Goal: Task Accomplishment & Management: Use online tool/utility

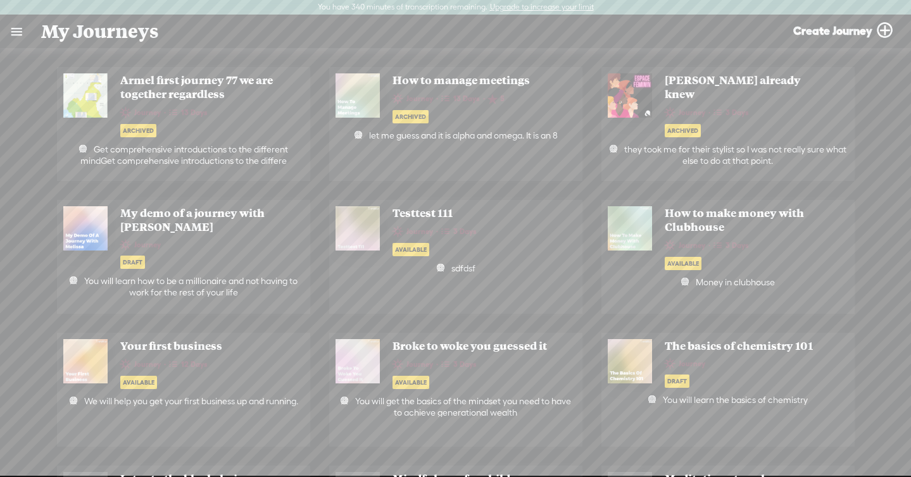
click at [27, 44] on link at bounding box center [16, 31] width 33 height 33
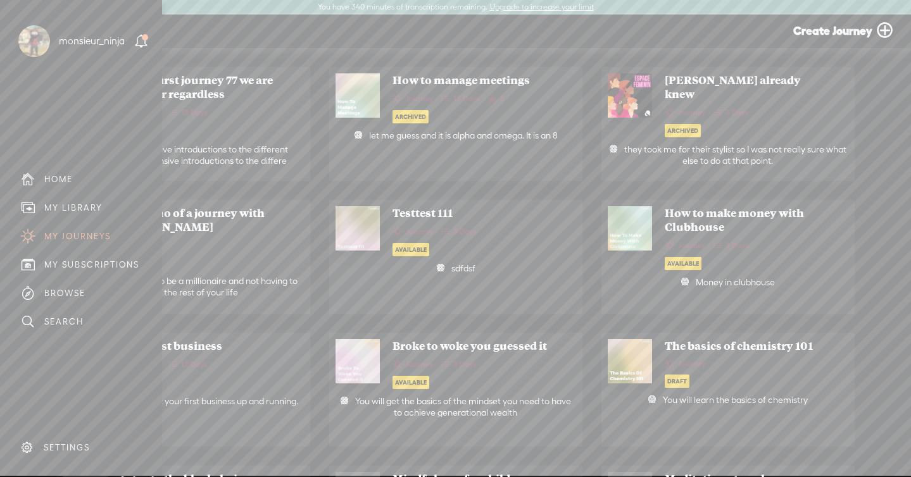
click at [68, 205] on div "MY LIBRARY" at bounding box center [73, 208] width 58 height 11
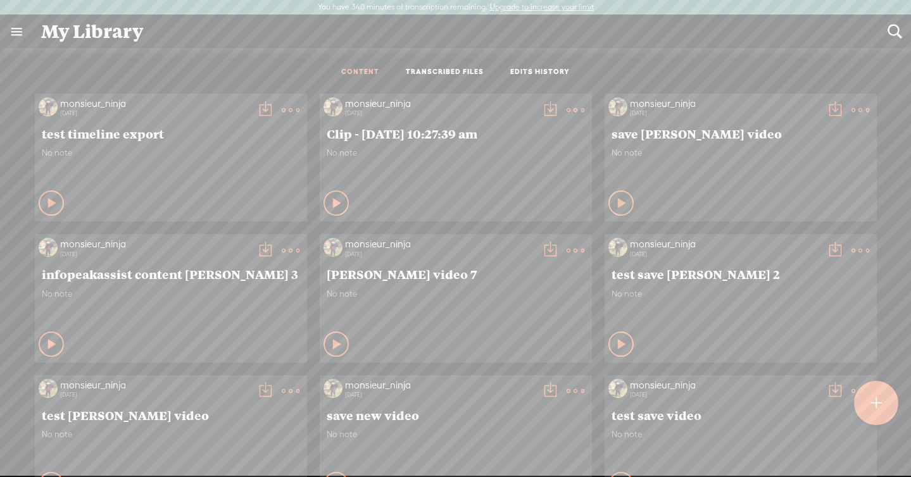
click at [453, 74] on link "TRANSCRIBED FILES" at bounding box center [445, 72] width 78 height 11
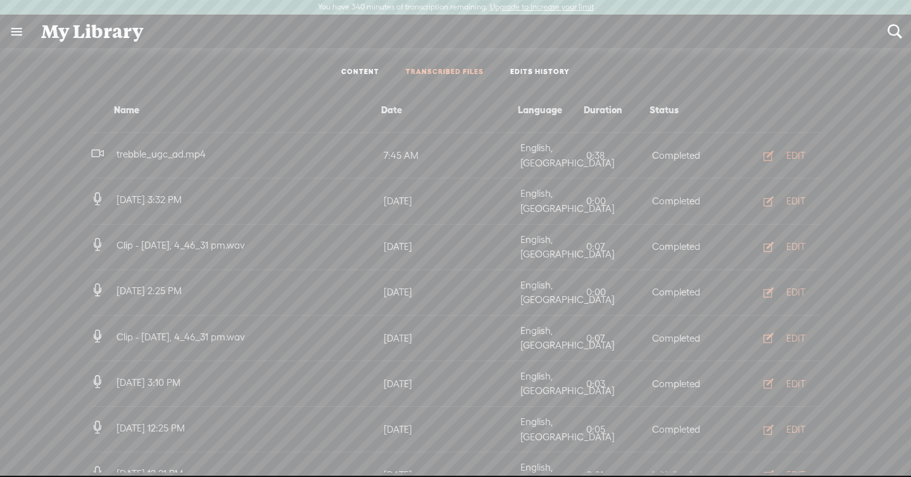
click at [783, 149] on button "EDIT" at bounding box center [781, 156] width 70 height 20
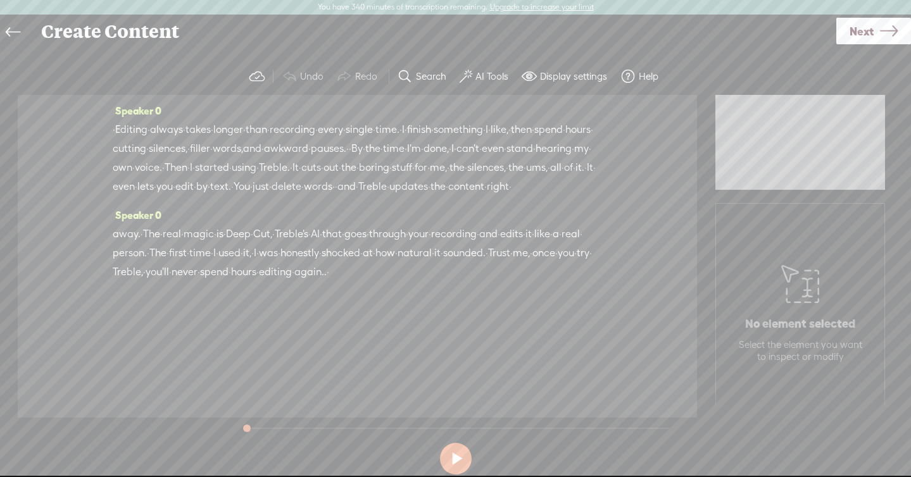
click at [132, 163] on span "own" at bounding box center [123, 167] width 20 height 19
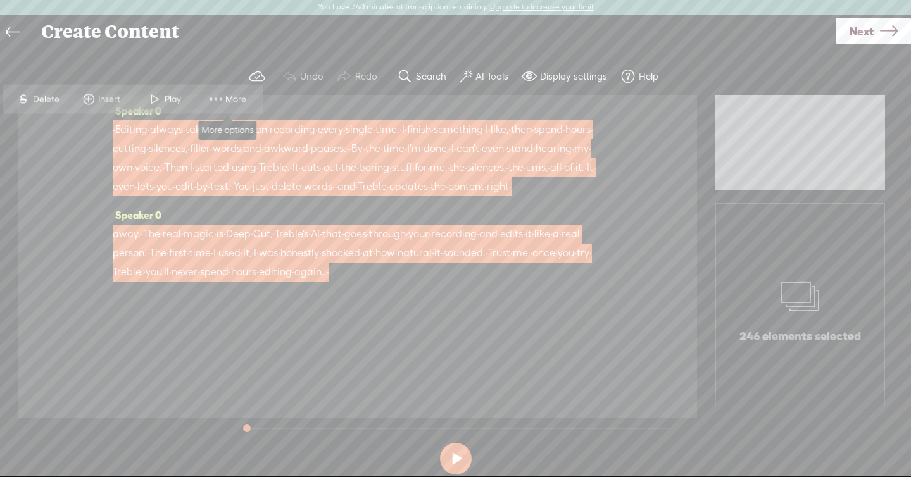
click at [237, 106] on span "More" at bounding box center [227, 99] width 63 height 23
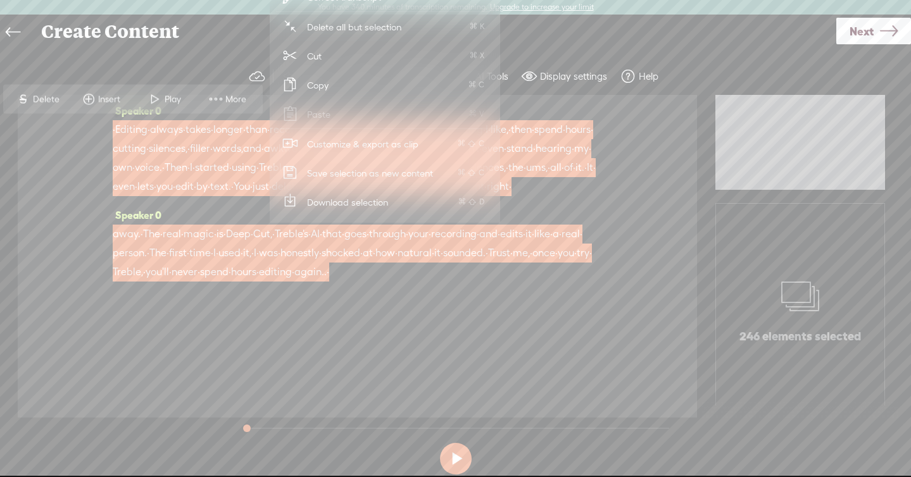
click at [345, 141] on span "Customize & export as clip" at bounding box center [362, 144] width 161 height 28
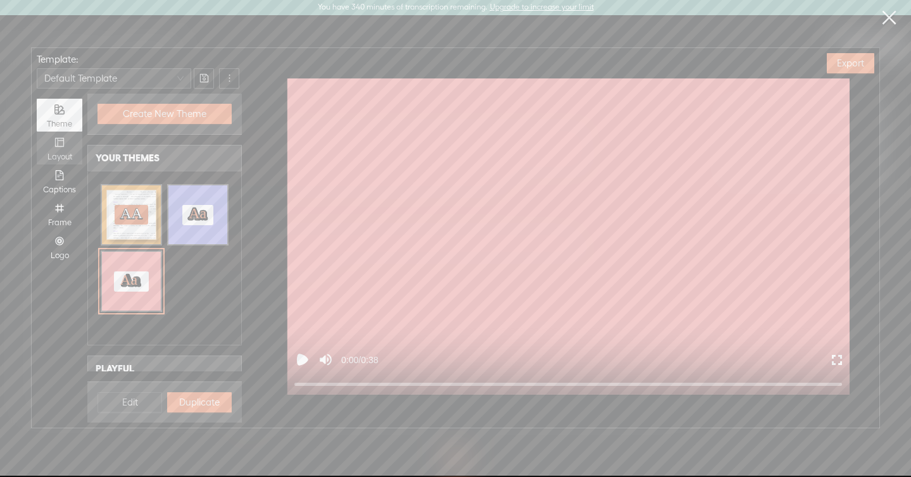
click at [58, 145] on icon "layout" at bounding box center [59, 142] width 10 height 10
click at [37, 132] on input "Layout" at bounding box center [37, 132] width 0 height 0
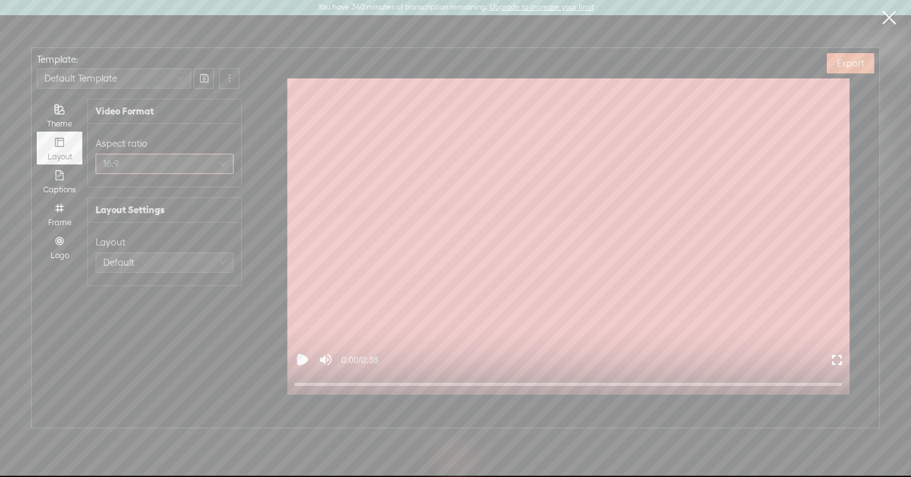
click at [157, 164] on span "16:9" at bounding box center [164, 164] width 123 height 19
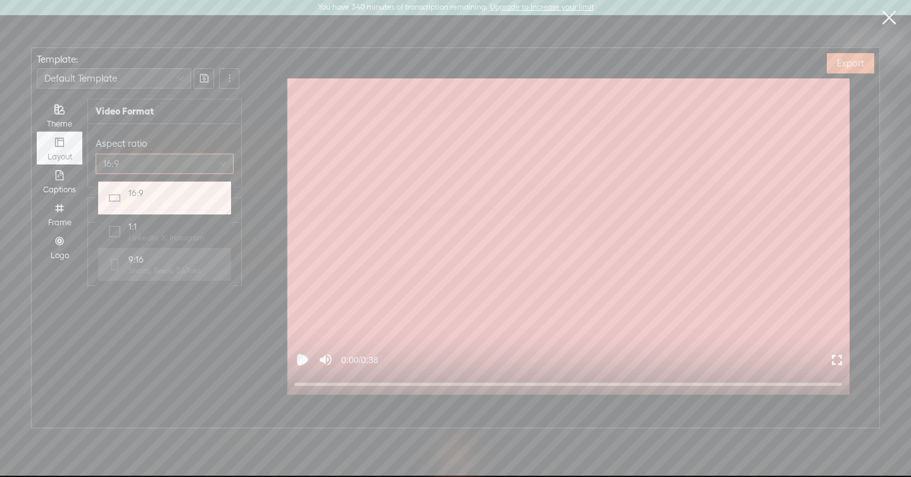
click at [145, 265] on span "9:16" at bounding box center [165, 259] width 72 height 13
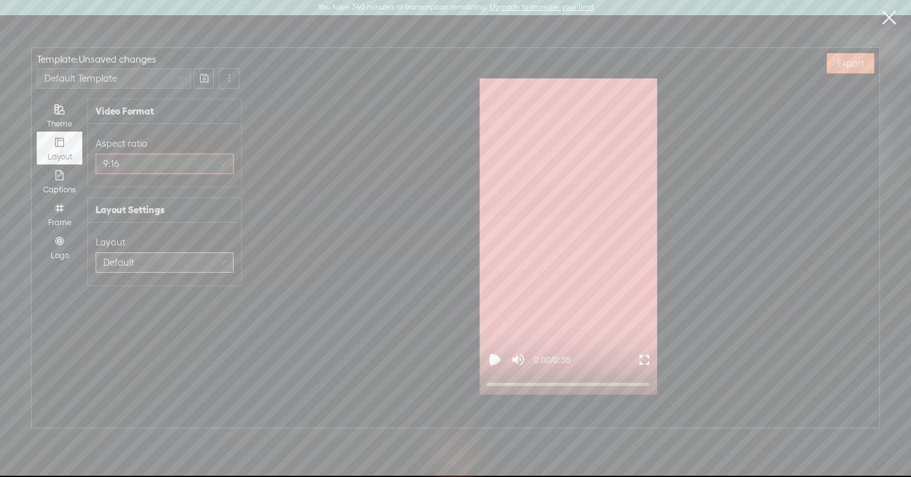
click at [166, 258] on span "Default" at bounding box center [164, 262] width 123 height 19
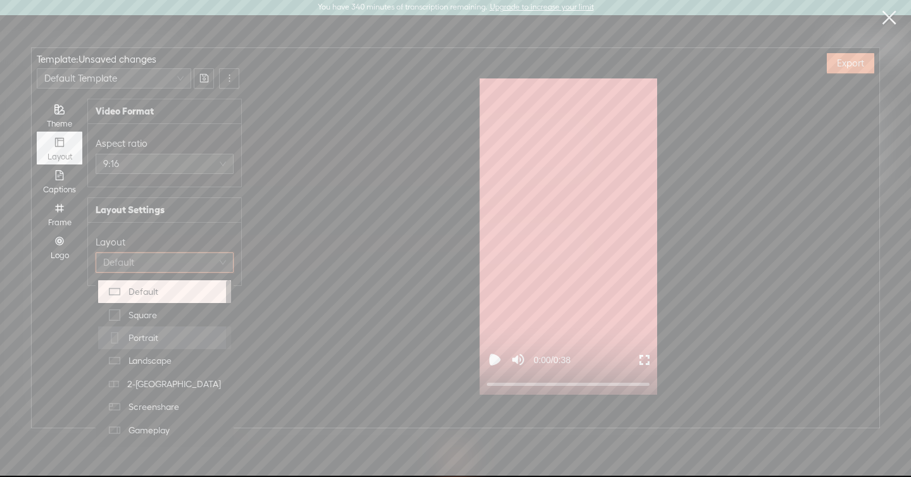
click at [168, 340] on div "Portrait" at bounding box center [165, 338] width 118 height 18
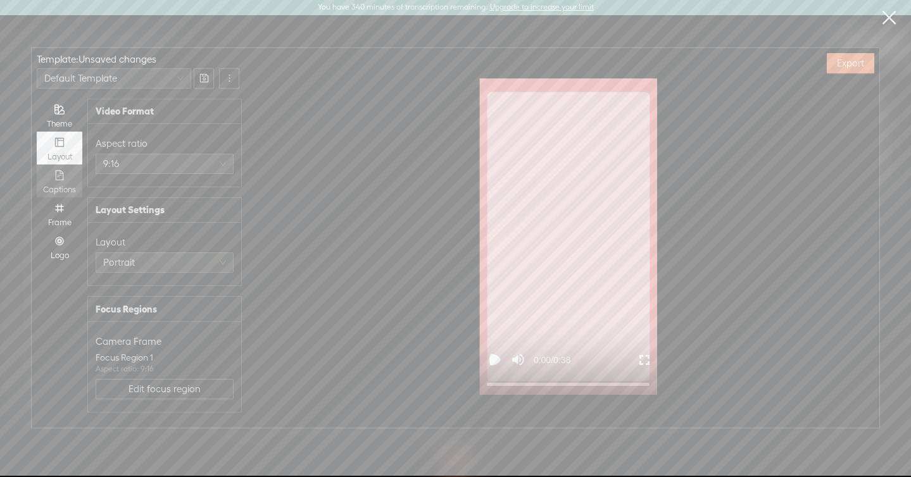
click at [63, 186] on div "Captions" at bounding box center [59, 190] width 33 height 10
click at [37, 165] on input "Captions" at bounding box center [37, 165] width 0 height 0
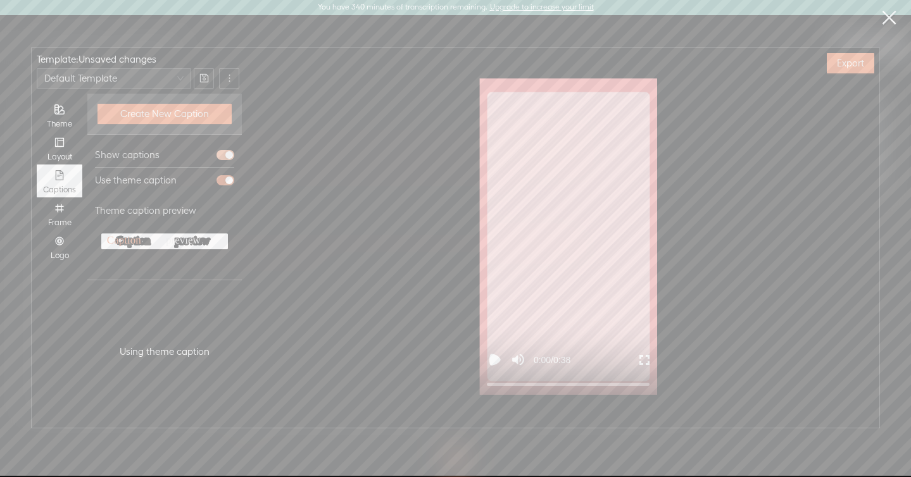
click at [226, 156] on div "button" at bounding box center [229, 155] width 8 height 8
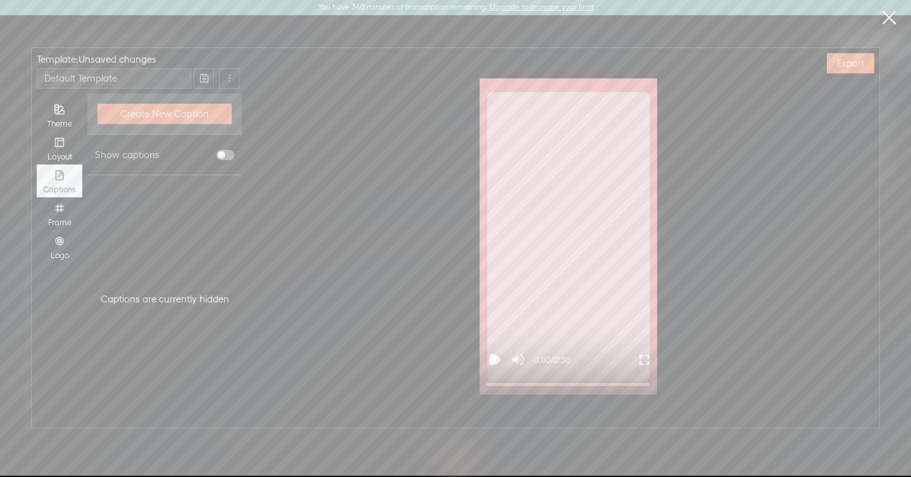
click at [226, 156] on span "button" at bounding box center [226, 155] width 18 height 10
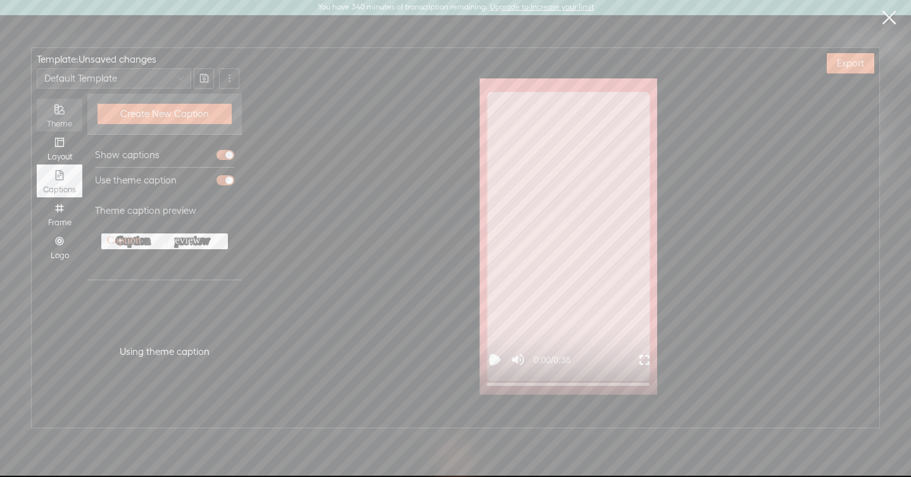
click at [60, 118] on div "Theme" at bounding box center [59, 115] width 33 height 33
click at [37, 99] on input "Theme" at bounding box center [37, 99] width 0 height 0
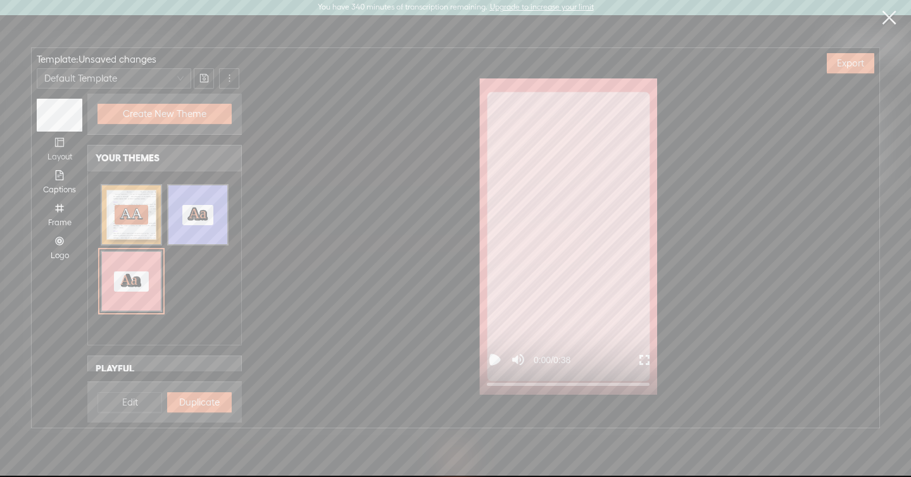
click at [61, 145] on icon "layout" at bounding box center [59, 142] width 10 height 10
click at [37, 132] on input "Layout" at bounding box center [37, 132] width 0 height 0
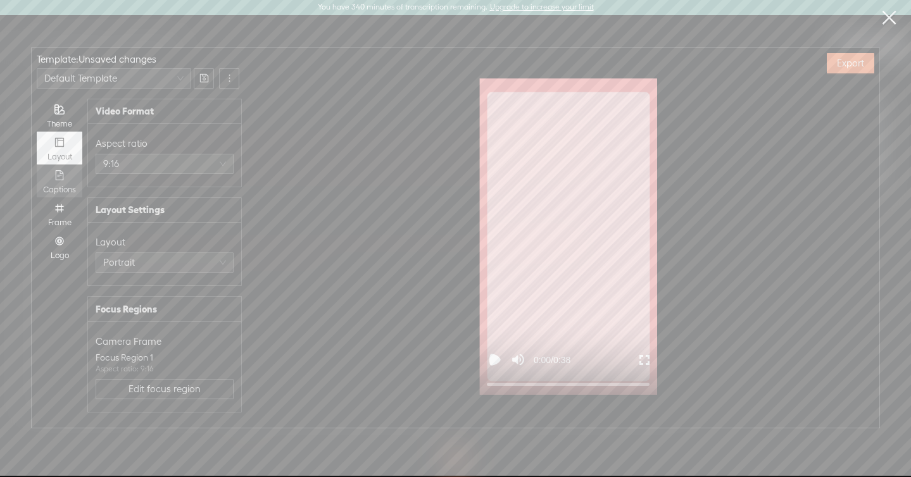
click at [67, 174] on div "Captions" at bounding box center [59, 181] width 33 height 33
click at [37, 165] on input "Captions" at bounding box center [37, 165] width 0 height 0
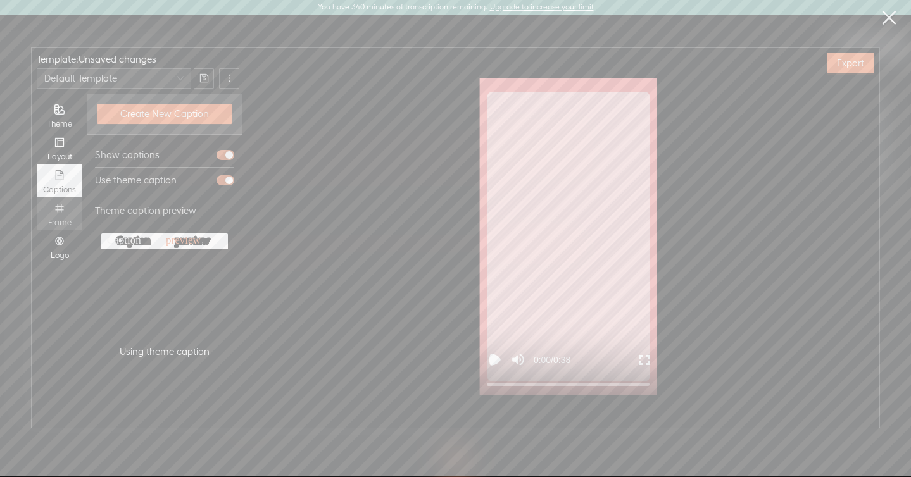
click at [61, 205] on icon "number" at bounding box center [59, 208] width 8 height 8
click at [37, 198] on input "Frame" at bounding box center [37, 198] width 0 height 0
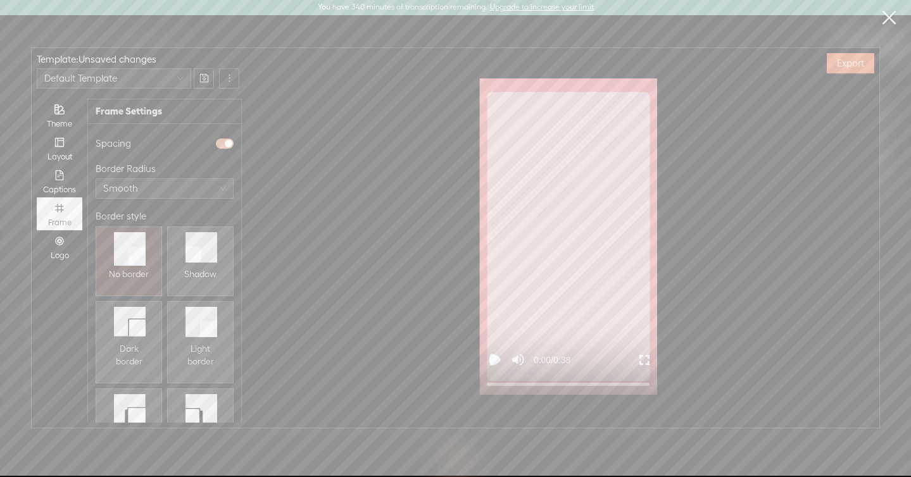
click at [227, 146] on div "button" at bounding box center [229, 144] width 8 height 8
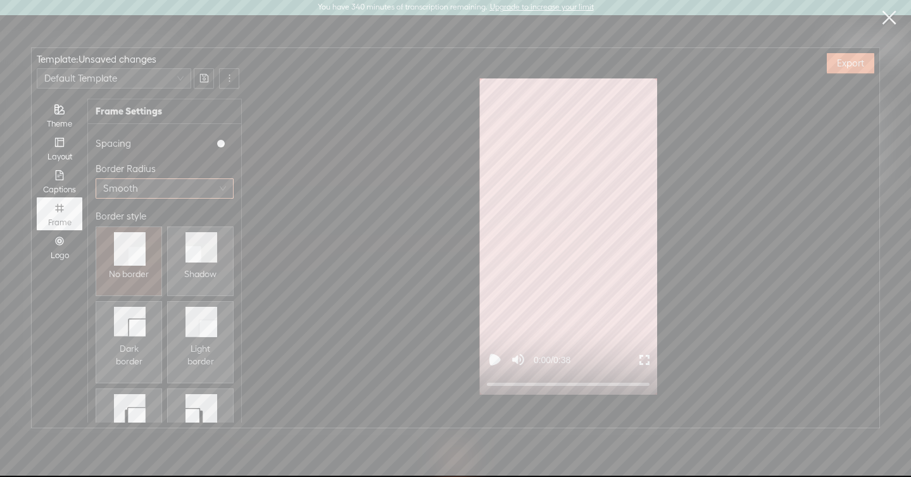
click at [166, 194] on span "Smooth" at bounding box center [164, 188] width 123 height 19
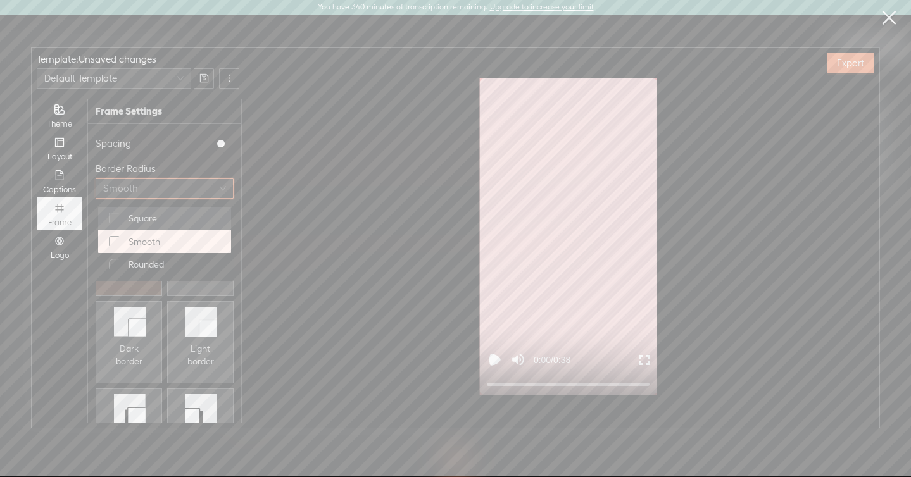
click at [153, 224] on span "Square" at bounding box center [143, 218] width 28 height 13
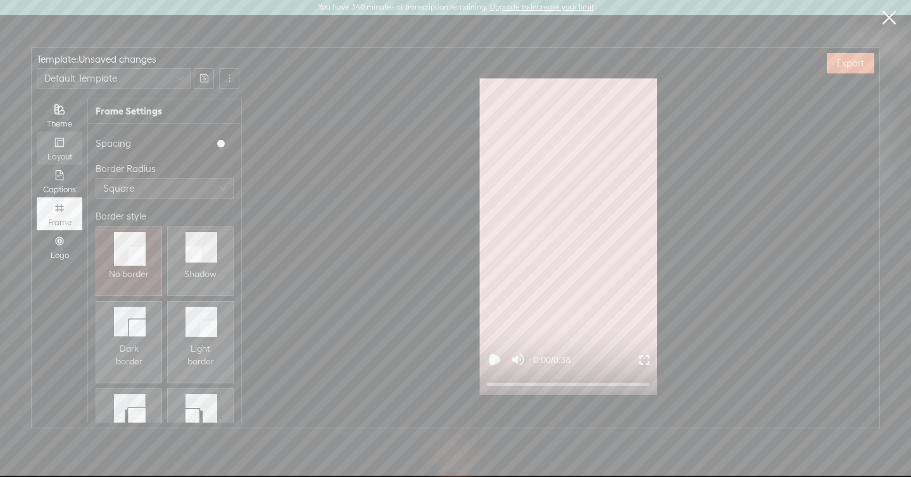
click at [66, 146] on div "Layout" at bounding box center [59, 148] width 33 height 33
click at [37, 132] on input "Layout" at bounding box center [37, 132] width 0 height 0
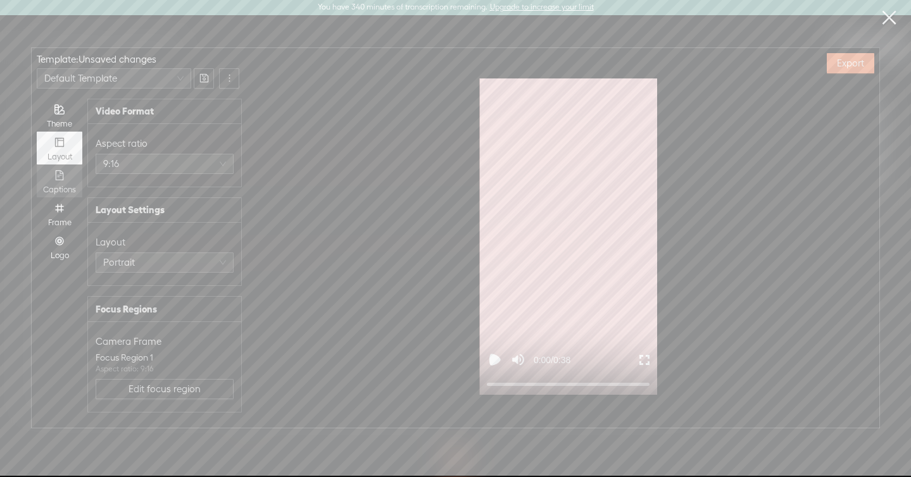
click at [54, 184] on div "Captions" at bounding box center [59, 181] width 33 height 33
click at [37, 165] on input "Captions" at bounding box center [37, 165] width 0 height 0
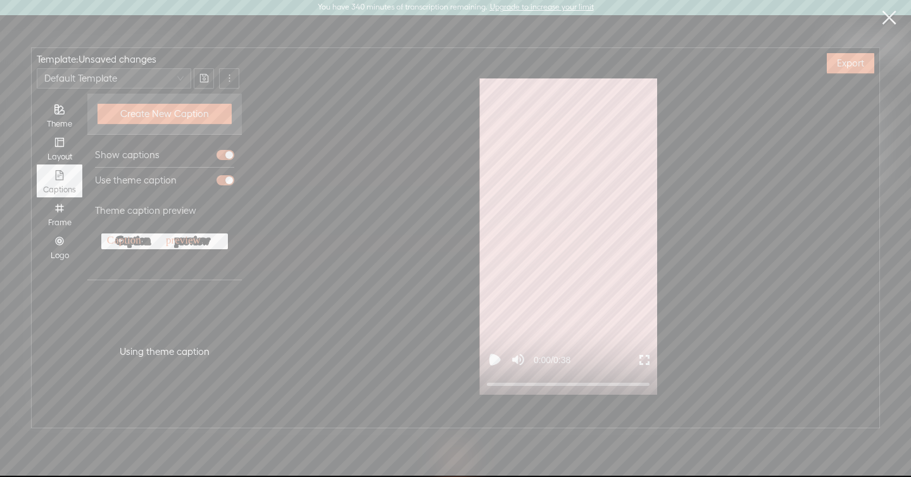
click at [496, 363] on icon "Play video" at bounding box center [495, 361] width 8 height 8
click at [496, 363] on rect "Pause video" at bounding box center [497, 359] width 3 height 9
click at [424, 196] on div "Editing Editing Editing Editing Editing always always always always always 0:01…" at bounding box center [568, 237] width 623 height 317
drag, startPoint x: 497, startPoint y: 386, endPoint x: 468, endPoint y: 381, distance: 29.5
click at [468, 381] on div "0:00 / 0:38" at bounding box center [568, 237] width 623 height 317
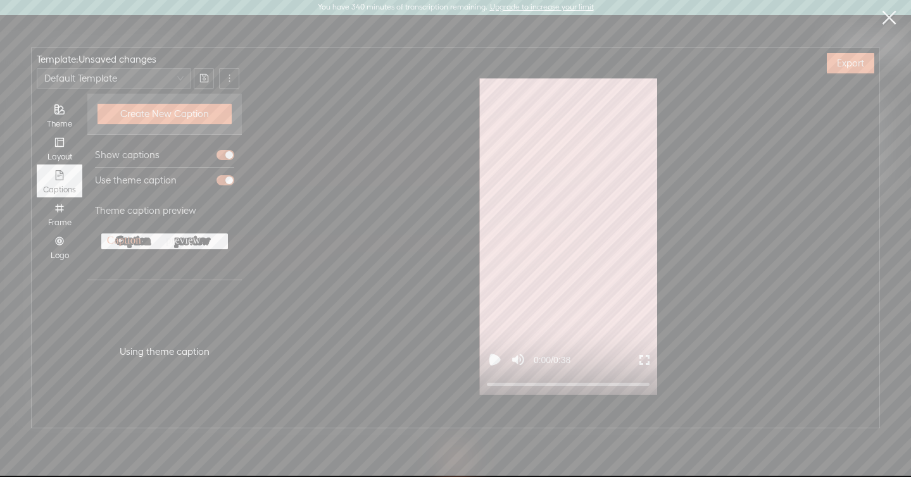
click at [491, 362] on icon "Play video" at bounding box center [495, 361] width 8 height 8
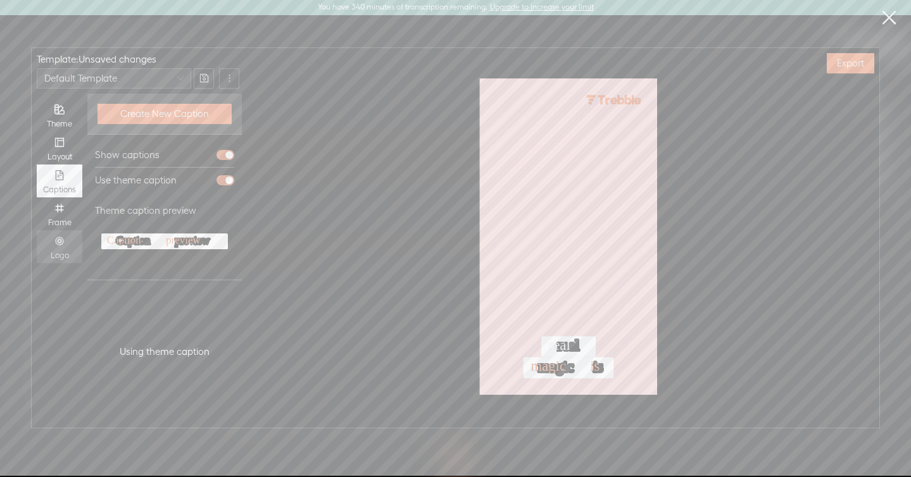
click at [58, 251] on div "Logo" at bounding box center [59, 256] width 33 height 10
click at [37, 231] on input "Logo" at bounding box center [37, 231] width 0 height 0
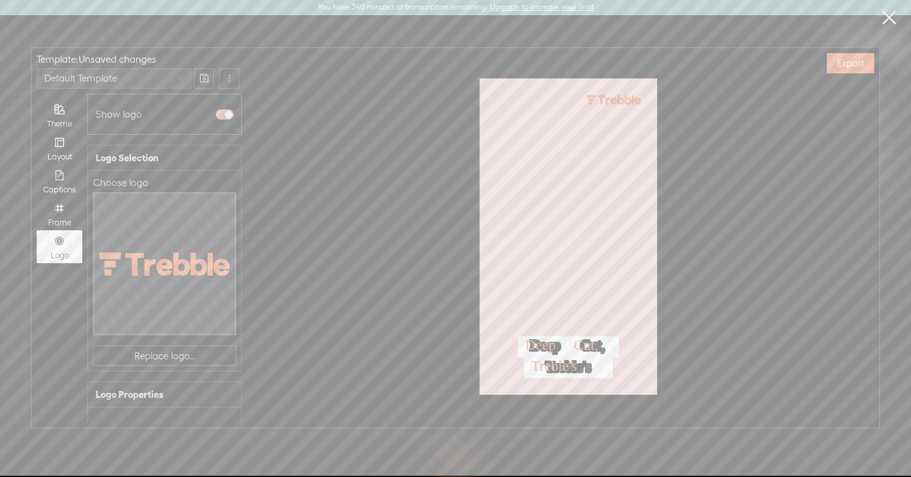
click at [227, 110] on span "button" at bounding box center [225, 115] width 18 height 10
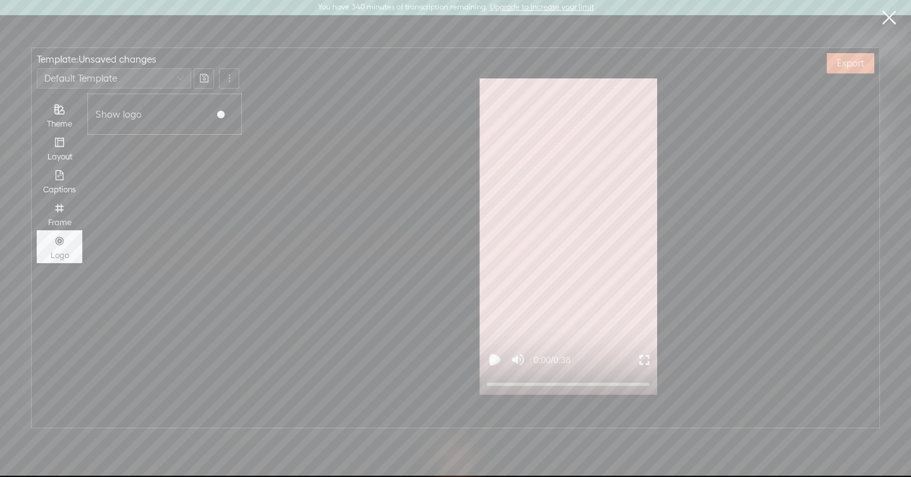
click at [493, 354] on icon "Play video" at bounding box center [495, 360] width 16 height 16
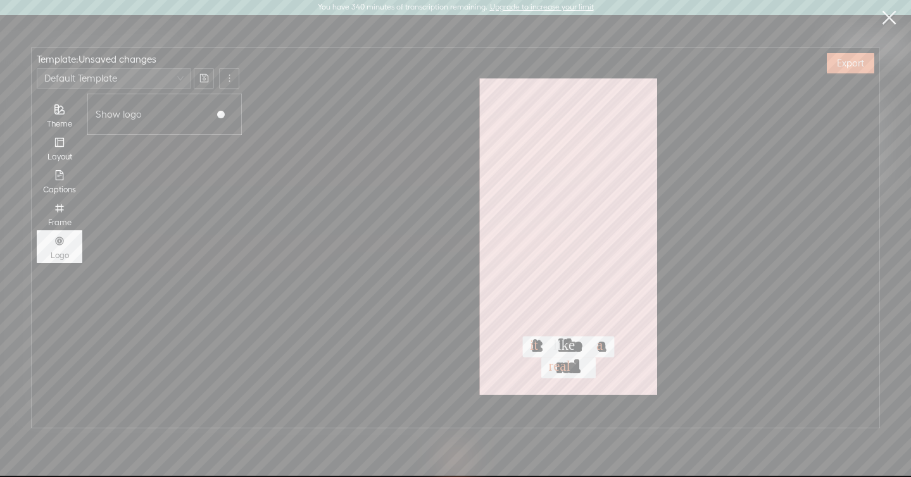
click at [890, 17] on link at bounding box center [889, 17] width 32 height 35
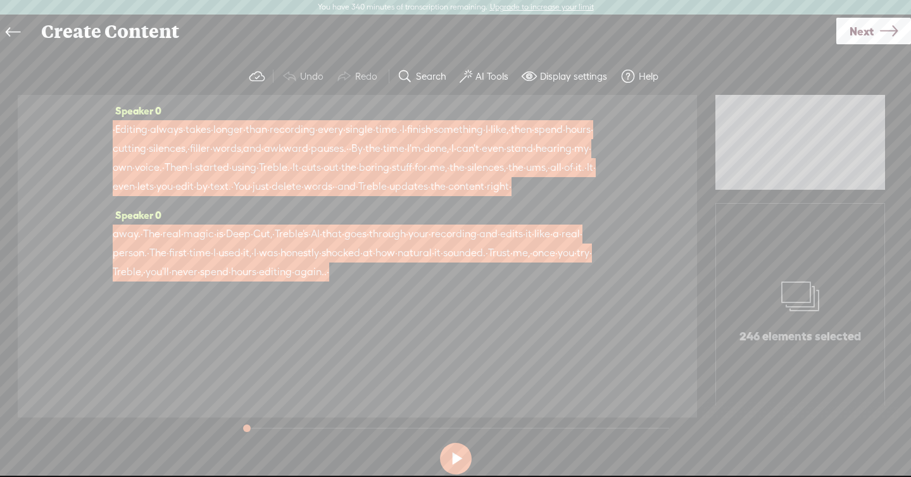
click at [536, 158] on span "hearing" at bounding box center [554, 148] width 36 height 19
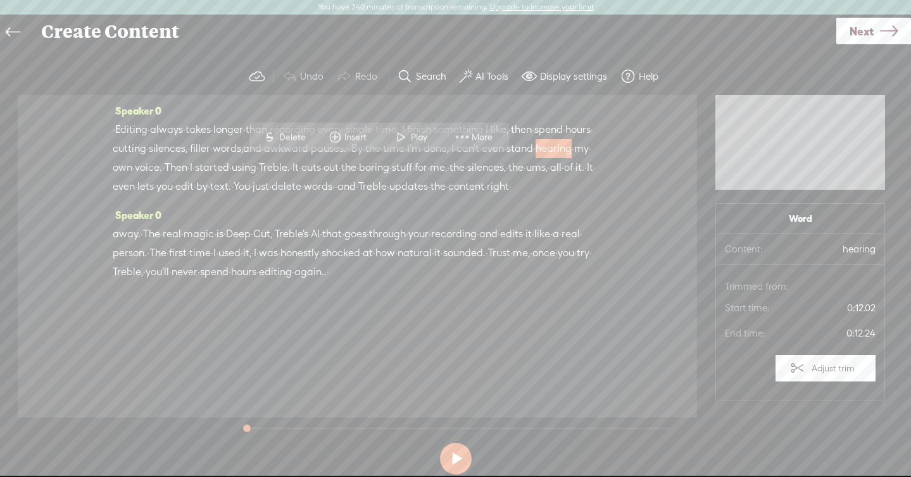
click at [229, 174] on span "started" at bounding box center [212, 167] width 34 height 19
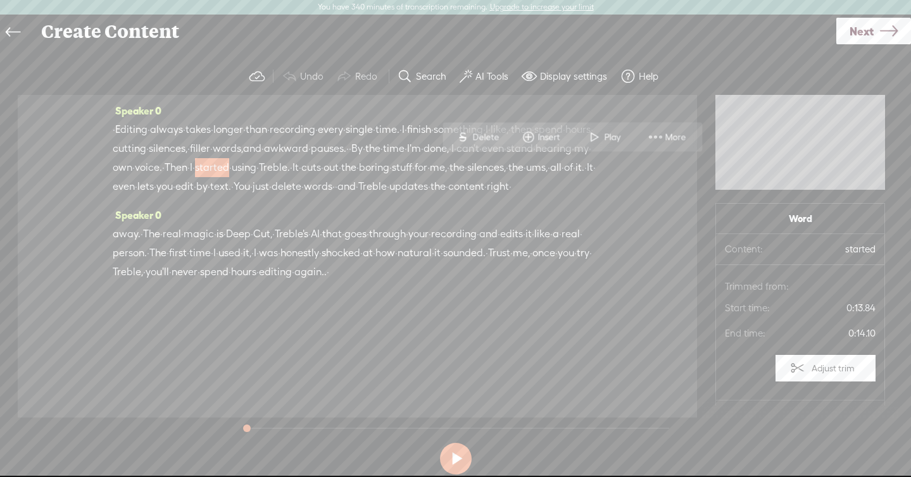
click at [259, 177] on span "Treble." at bounding box center [274, 167] width 31 height 19
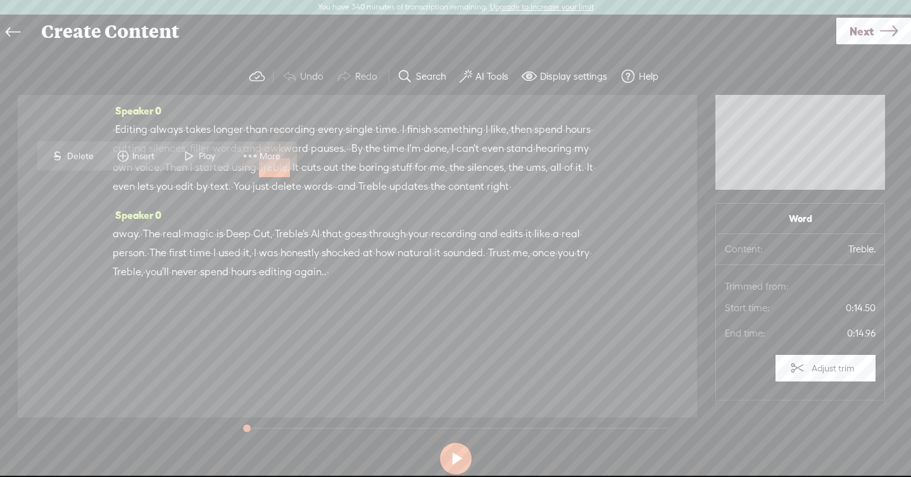
click at [253, 155] on span at bounding box center [250, 156] width 19 height 23
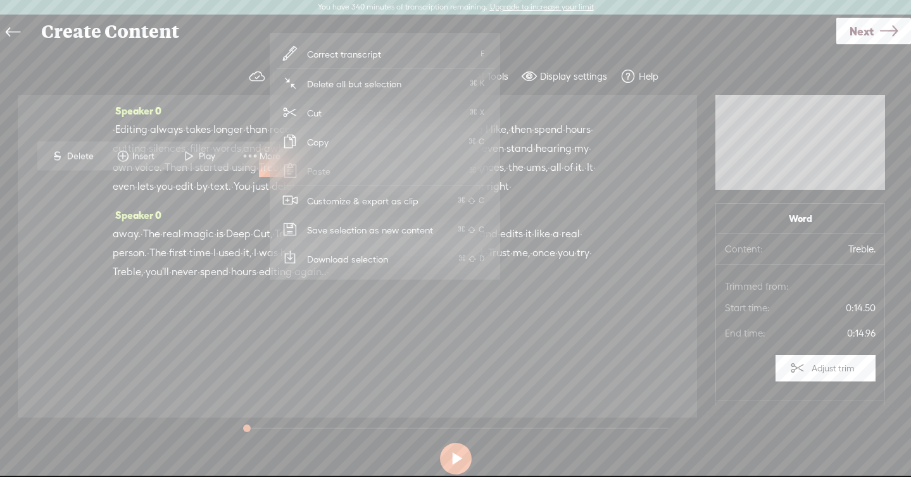
click at [325, 56] on span "Correct transcript" at bounding box center [344, 54] width 124 height 28
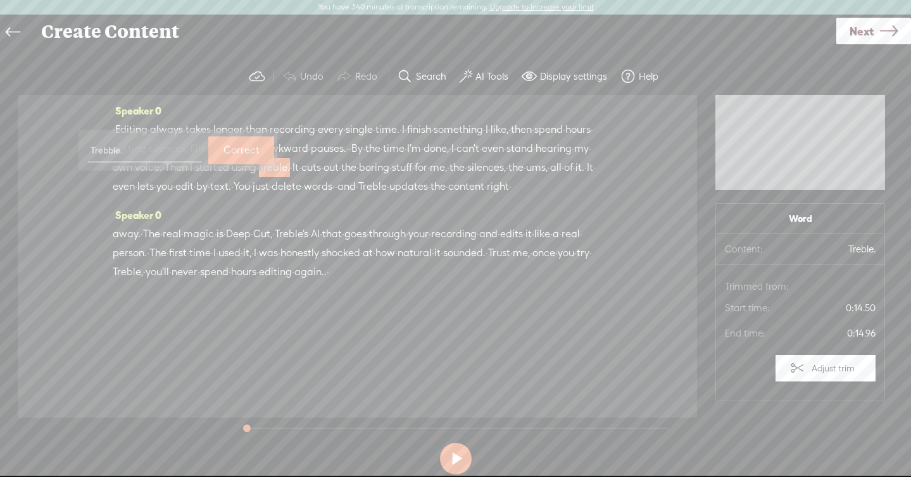
type input "Trebble."
click at [226, 158] on label "Correct" at bounding box center [242, 150] width 36 height 26
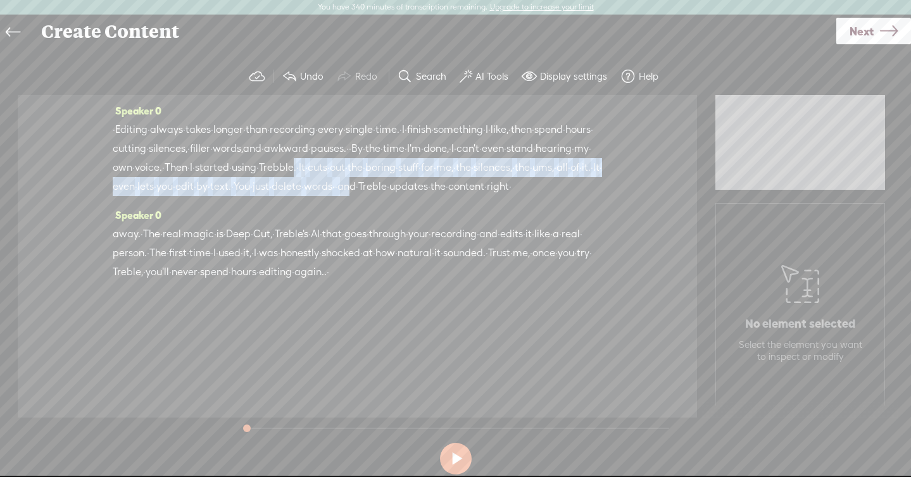
drag, startPoint x: 180, startPoint y: 189, endPoint x: 505, endPoint y: 205, distance: 325.2
click at [505, 196] on div "· Editing · always · takes · longer · than · recording · every · single · time.…" at bounding box center [358, 158] width 490 height 76
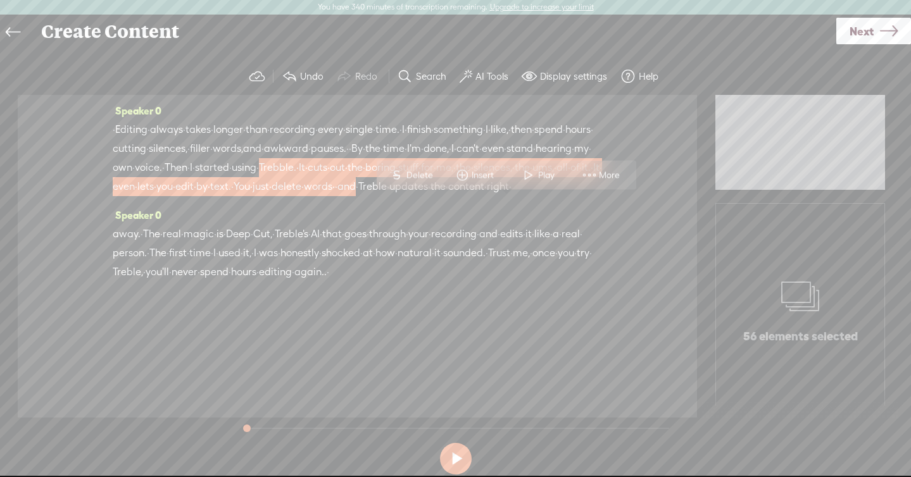
click at [387, 196] on span "Treble" at bounding box center [372, 186] width 28 height 19
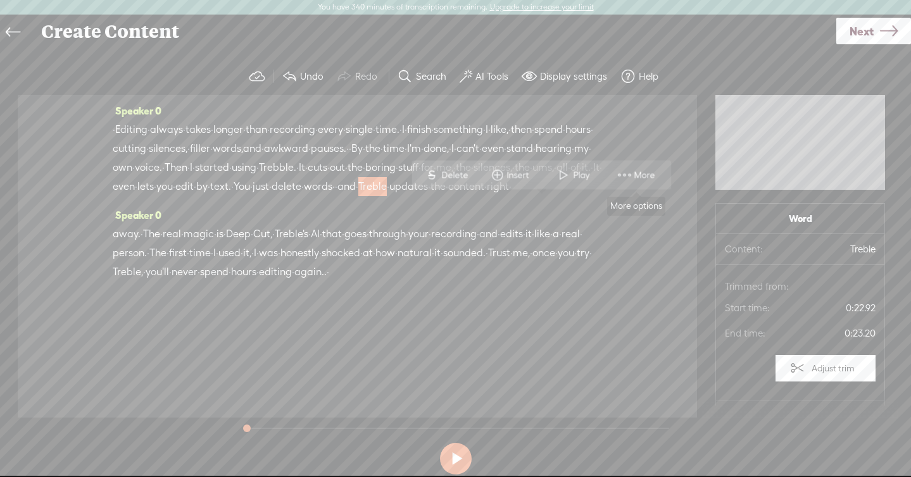
click at [633, 180] on span at bounding box center [625, 175] width 19 height 23
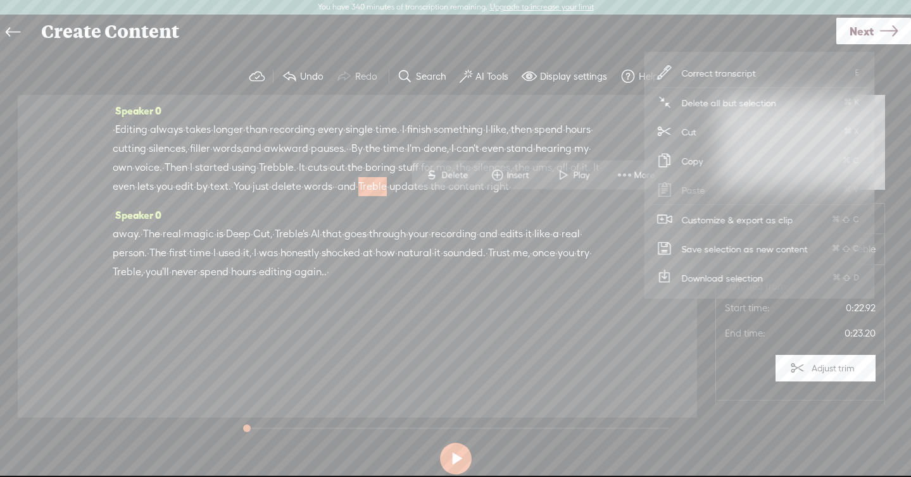
click at [701, 75] on span "Correct transcript" at bounding box center [719, 73] width 124 height 28
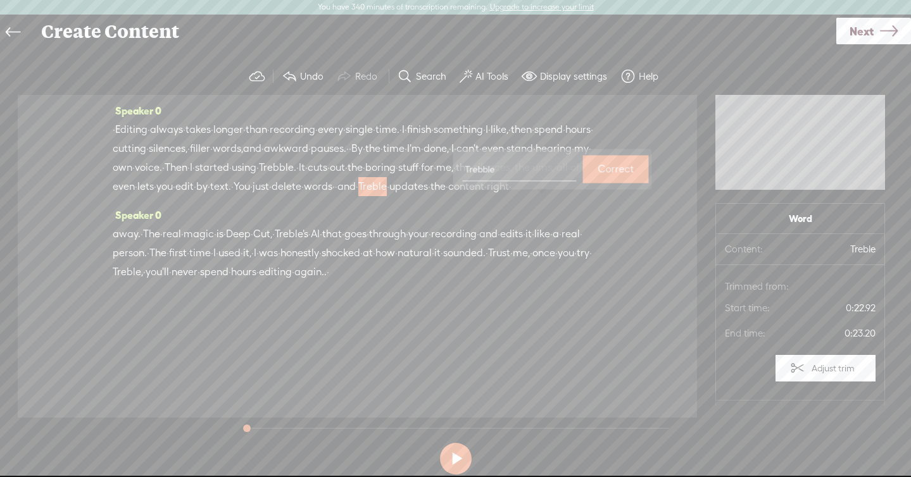
type input "Trebble"
click at [598, 174] on label "Correct" at bounding box center [616, 169] width 36 height 26
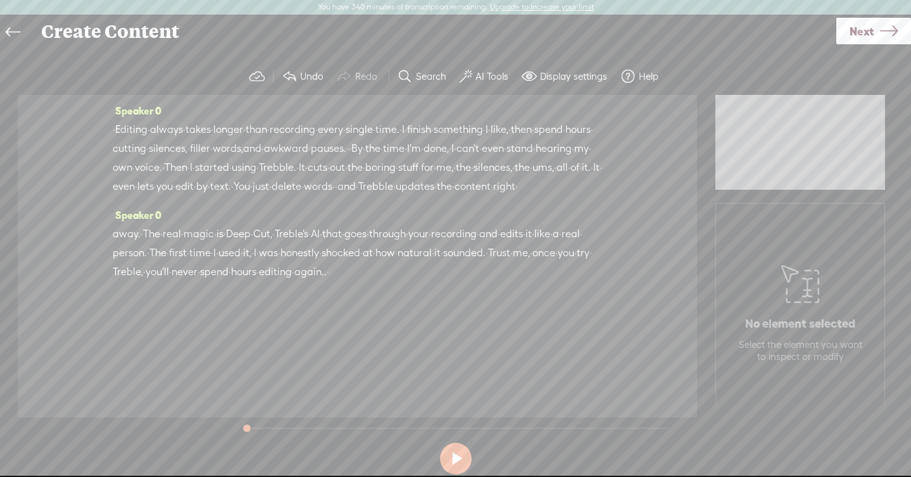
click at [308, 244] on span "Treble's" at bounding box center [292, 234] width 34 height 19
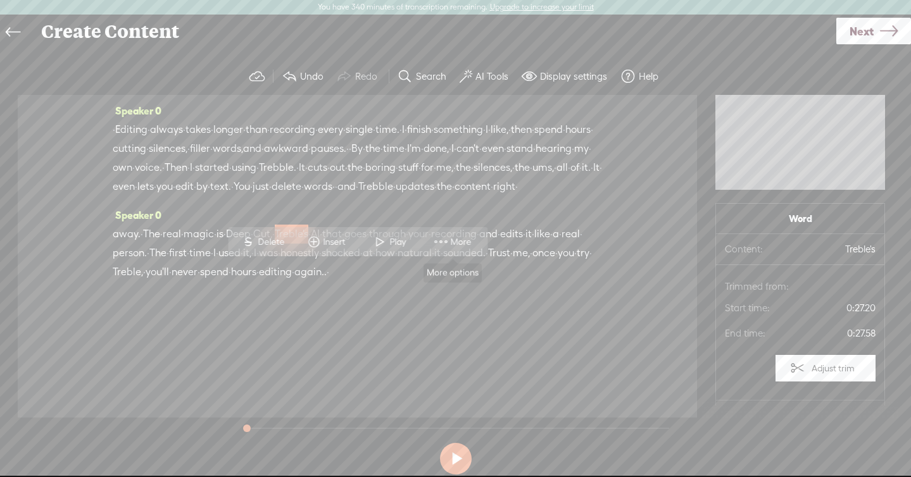
click at [435, 241] on span at bounding box center [441, 242] width 19 height 23
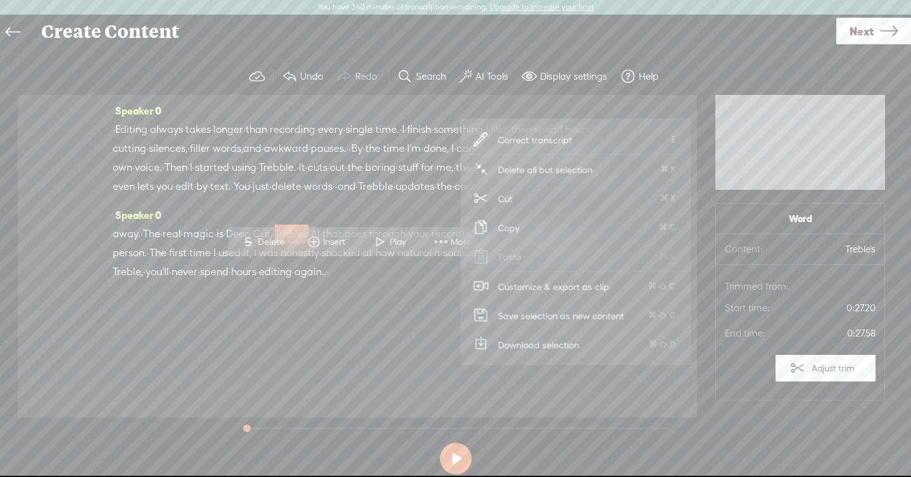
click at [547, 134] on span "Correct transcript" at bounding box center [536, 139] width 124 height 28
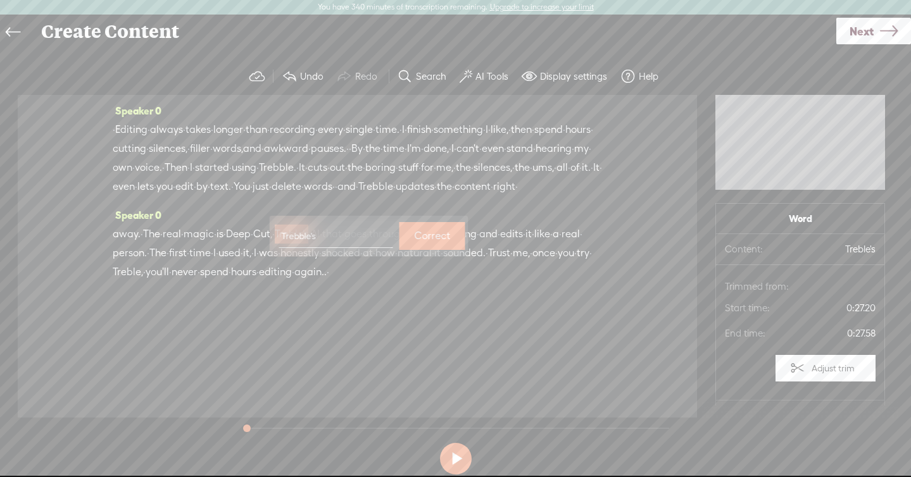
type input "Trebble's"
click at [429, 242] on button "Correct" at bounding box center [433, 236] width 66 height 28
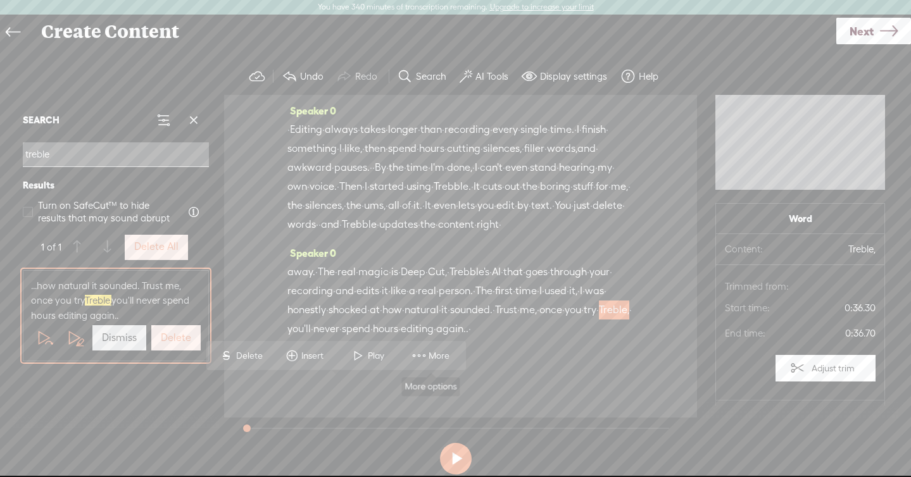
type input "treble"
click at [432, 348] on span "More" at bounding box center [431, 356] width 63 height 23
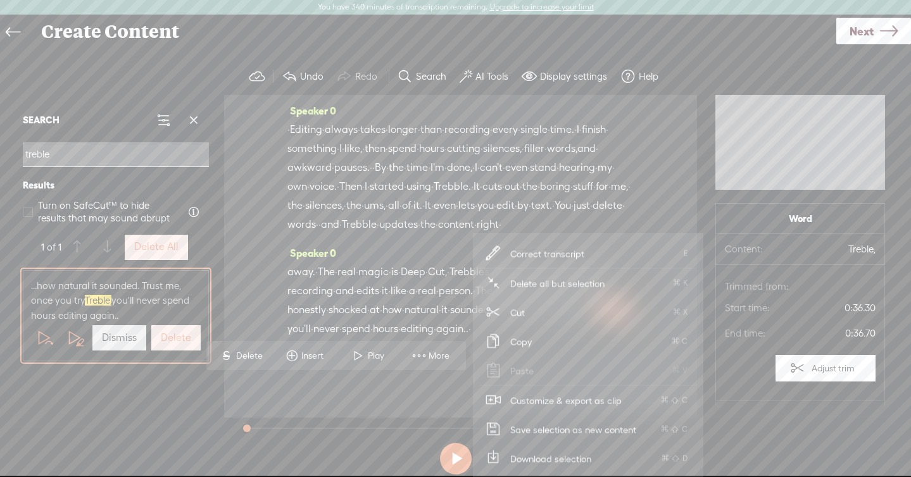
click at [578, 253] on span "Correct transcript" at bounding box center [548, 253] width 124 height 28
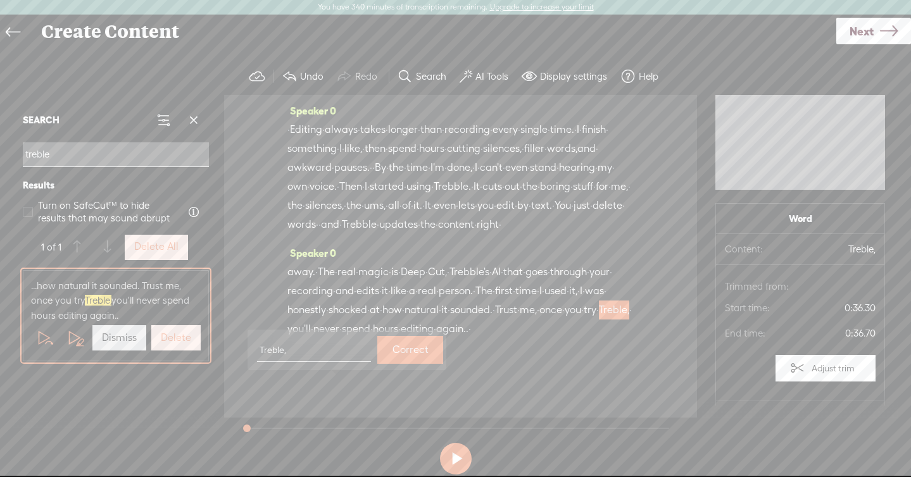
type input "Trebble,"
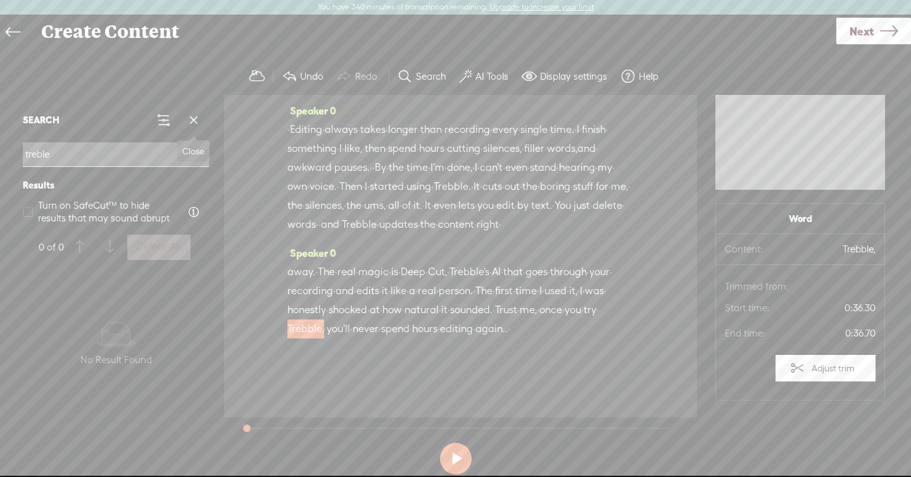
click at [189, 116] on span at bounding box center [193, 120] width 19 height 19
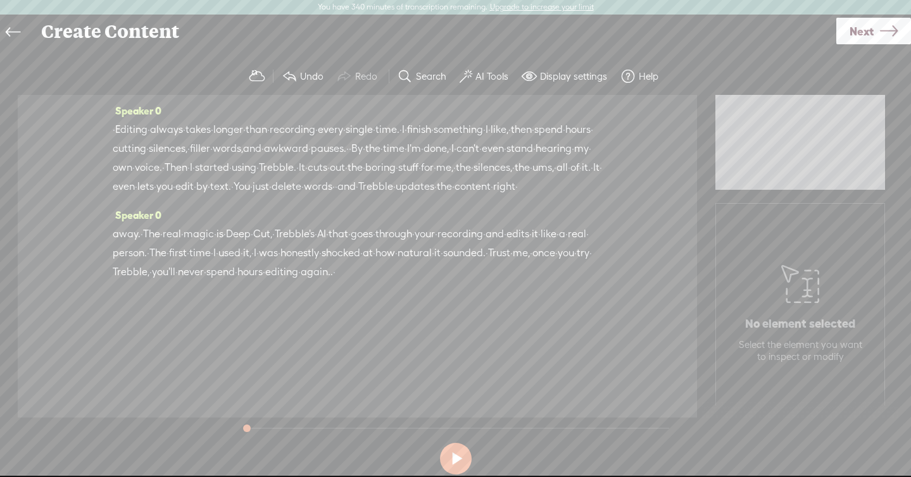
click at [482, 158] on span "even" at bounding box center [493, 148] width 22 height 19
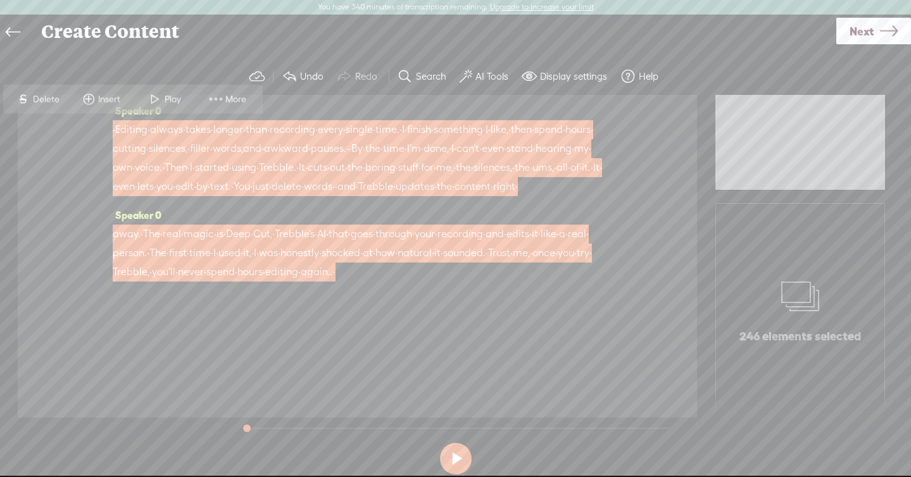
click at [227, 98] on span "More" at bounding box center [237, 99] width 24 height 13
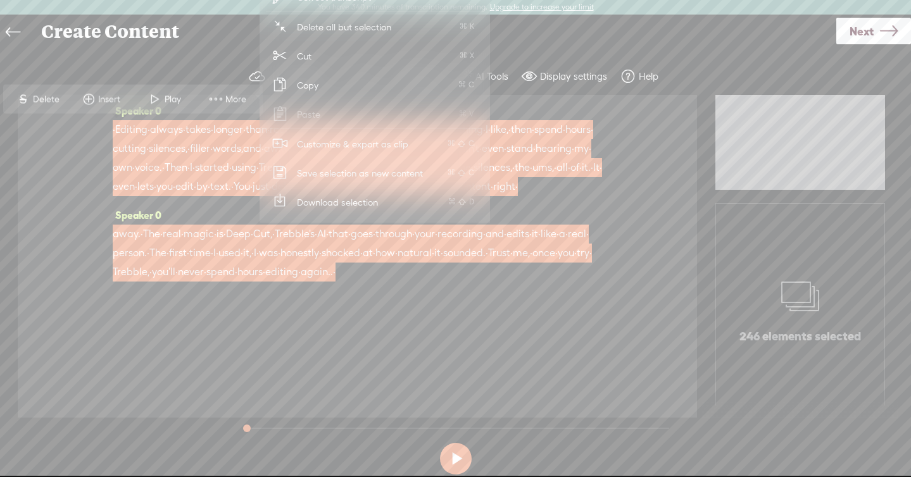
click at [339, 144] on span "Customize & export as clip" at bounding box center [352, 144] width 161 height 28
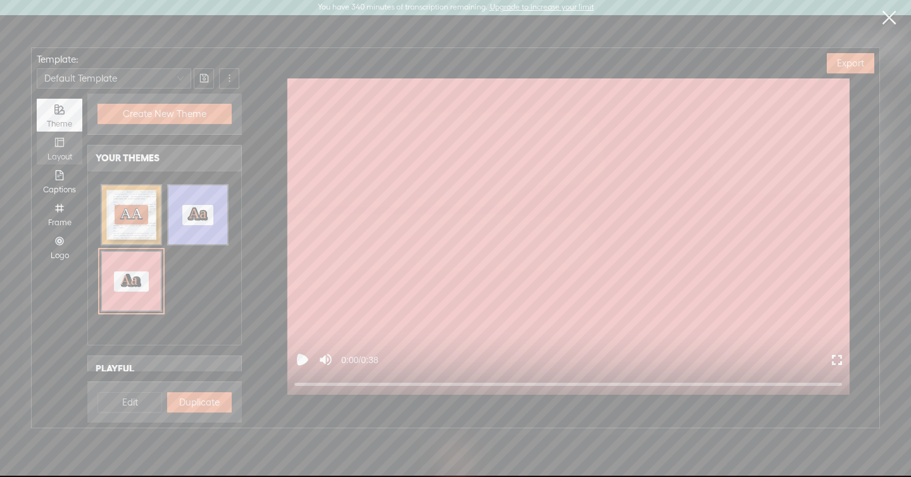
click at [62, 156] on div "Layout" at bounding box center [59, 157] width 33 height 10
click at [37, 132] on input "Layout" at bounding box center [37, 132] width 0 height 0
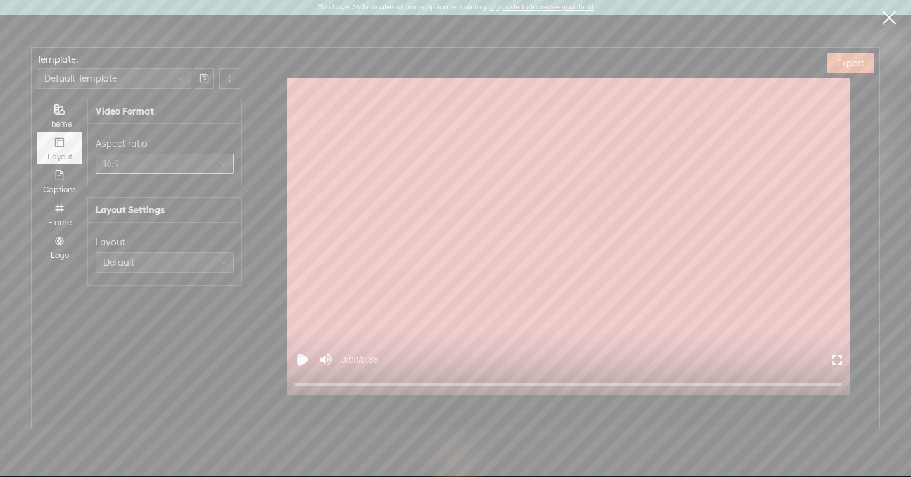
click at [118, 174] on div "16:9" at bounding box center [165, 164] width 138 height 20
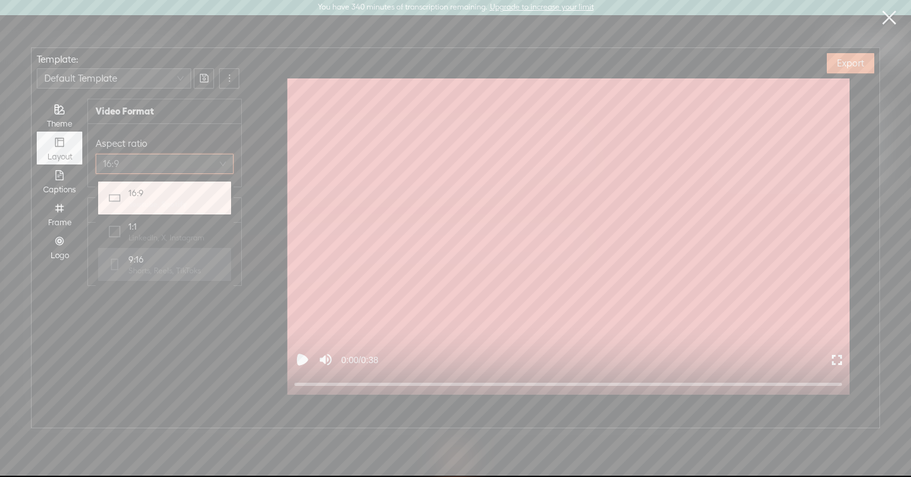
click at [116, 258] on icon at bounding box center [114, 264] width 13 height 15
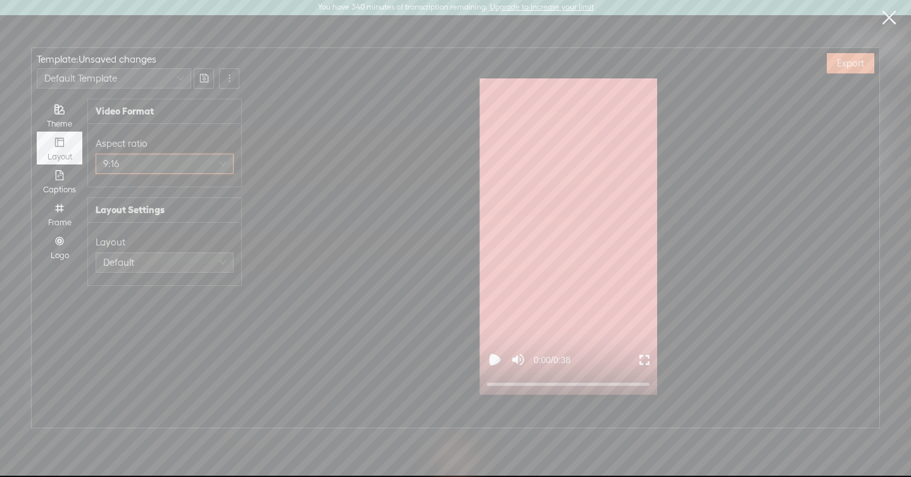
click at [119, 250] on div "Layout Default" at bounding box center [165, 254] width 138 height 48
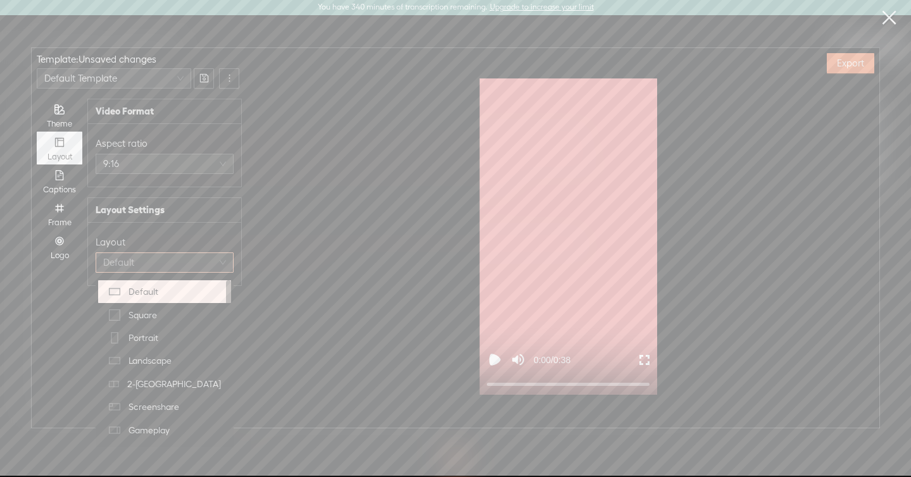
click at [119, 259] on span "Default" at bounding box center [164, 262] width 123 height 19
click at [136, 346] on div "Portrait" at bounding box center [165, 338] width 118 height 18
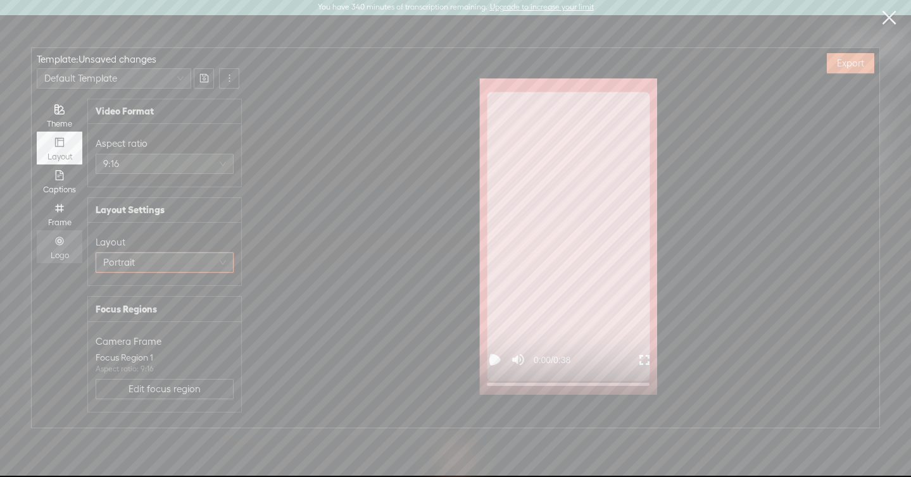
click at [62, 256] on div "Logo" at bounding box center [59, 256] width 33 height 10
click at [37, 231] on input "Logo" at bounding box center [37, 231] width 0 height 0
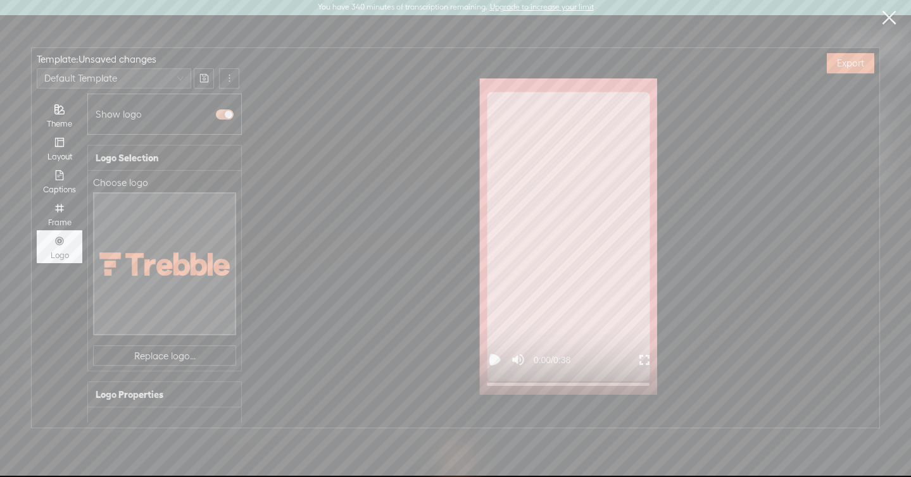
click at [227, 112] on div "button" at bounding box center [229, 115] width 8 height 8
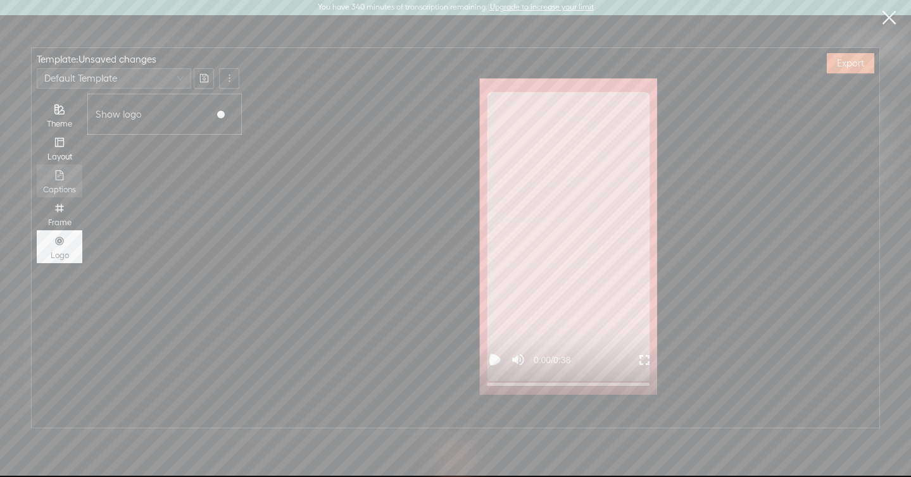
click at [60, 182] on div "Captions" at bounding box center [59, 181] width 33 height 33
click at [37, 165] on input "Captions" at bounding box center [37, 165] width 0 height 0
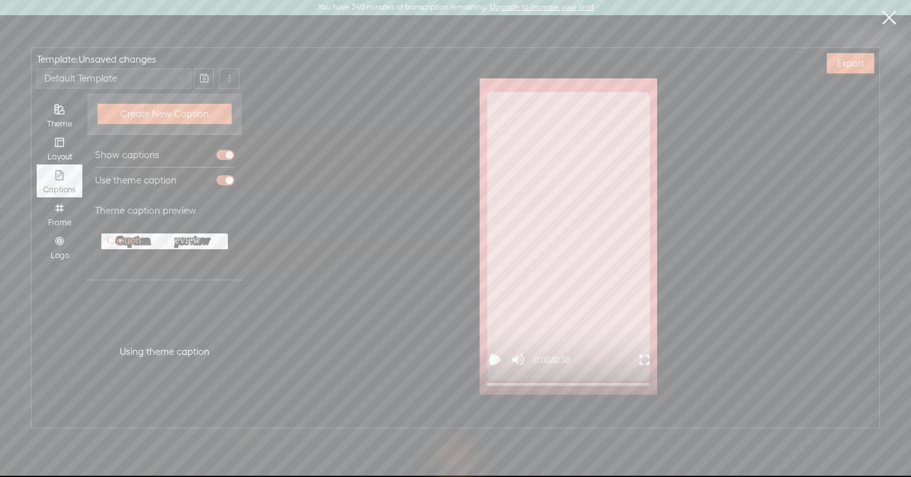
click at [496, 360] on icon "Play video" at bounding box center [495, 361] width 8 height 8
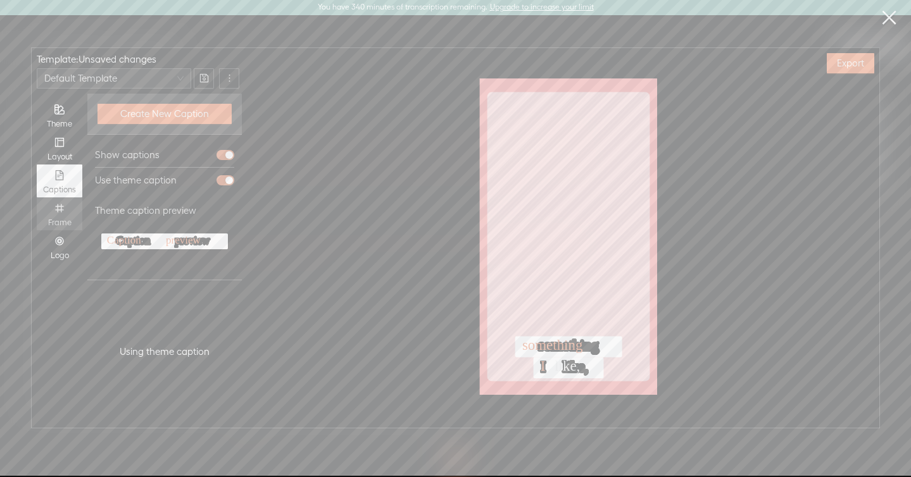
click at [57, 217] on div "Frame" at bounding box center [59, 214] width 33 height 33
click at [37, 198] on input "Frame" at bounding box center [37, 198] width 0 height 0
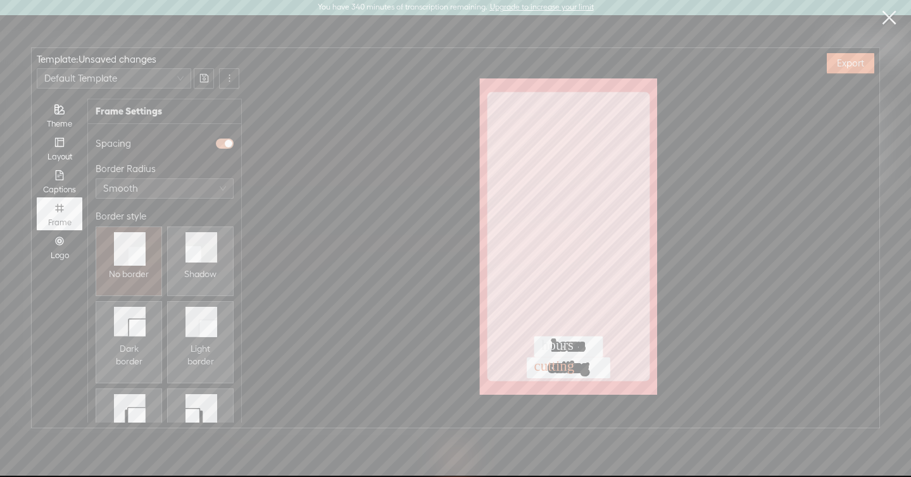
click at [222, 148] on span "button" at bounding box center [225, 144] width 18 height 10
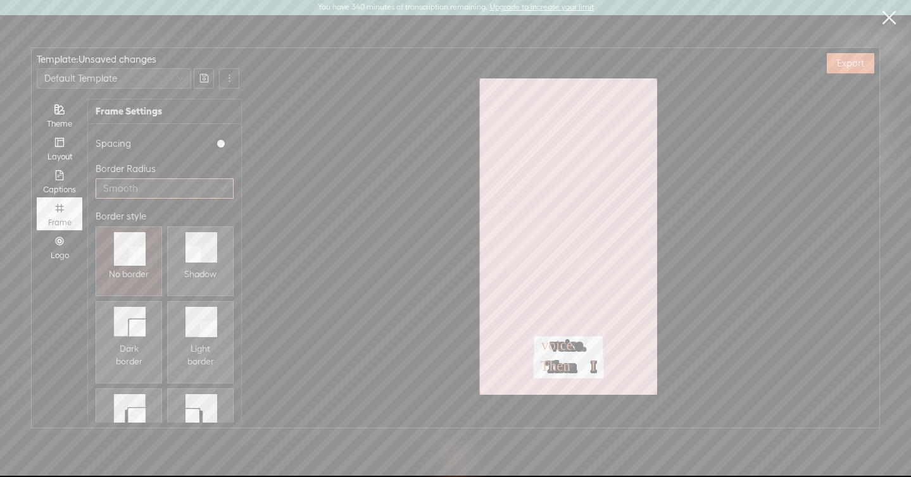
click at [205, 183] on span "Smooth" at bounding box center [164, 188] width 123 height 19
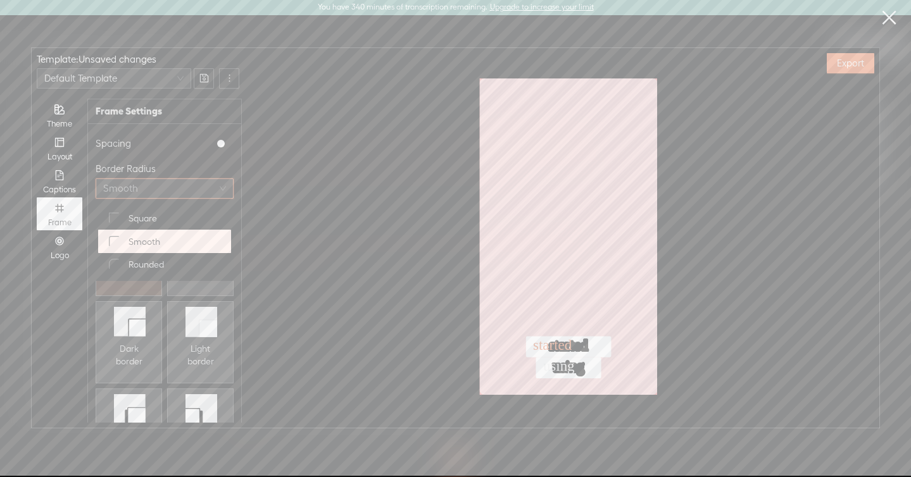
click at [174, 214] on div "Square" at bounding box center [165, 219] width 118 height 18
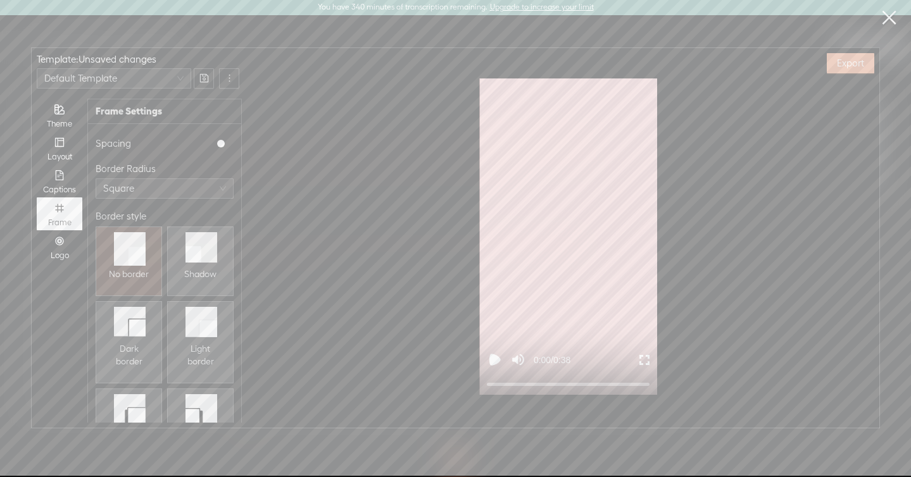
click at [840, 62] on span "Export" at bounding box center [850, 63] width 27 height 13
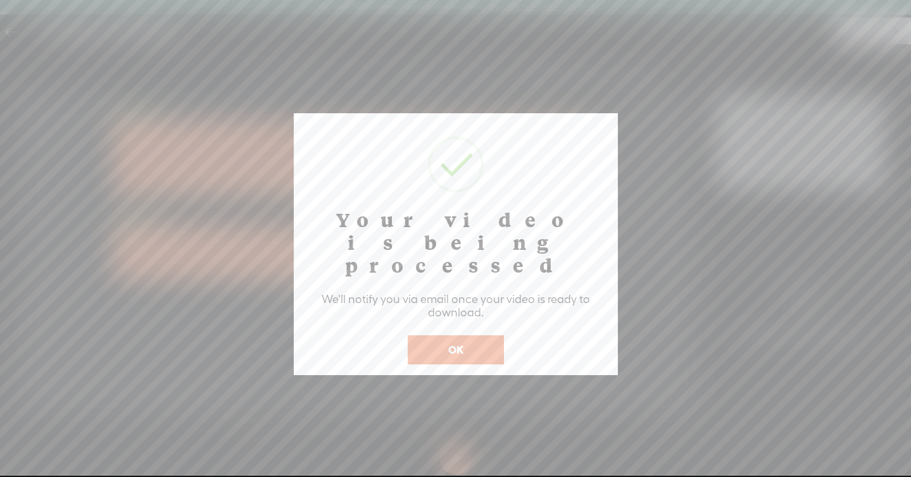
click at [478, 336] on button "OK" at bounding box center [456, 350] width 96 height 29
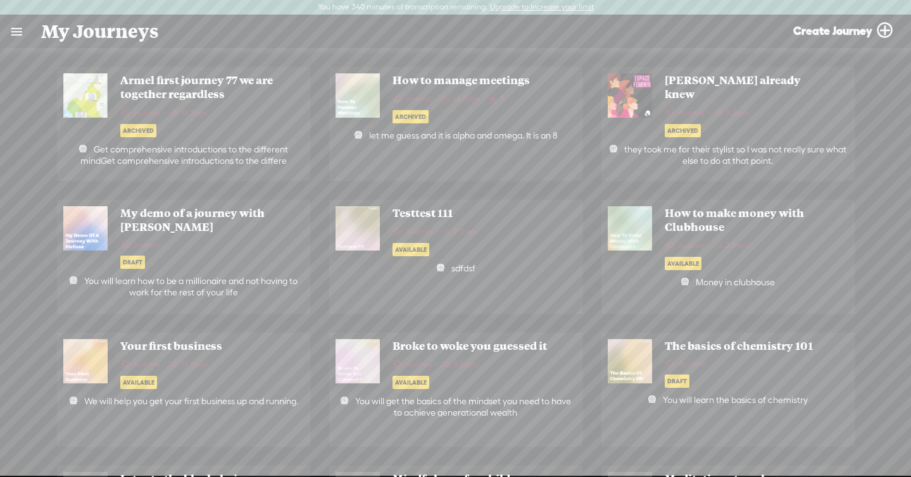
click at [11, 26] on link at bounding box center [16, 31] width 33 height 33
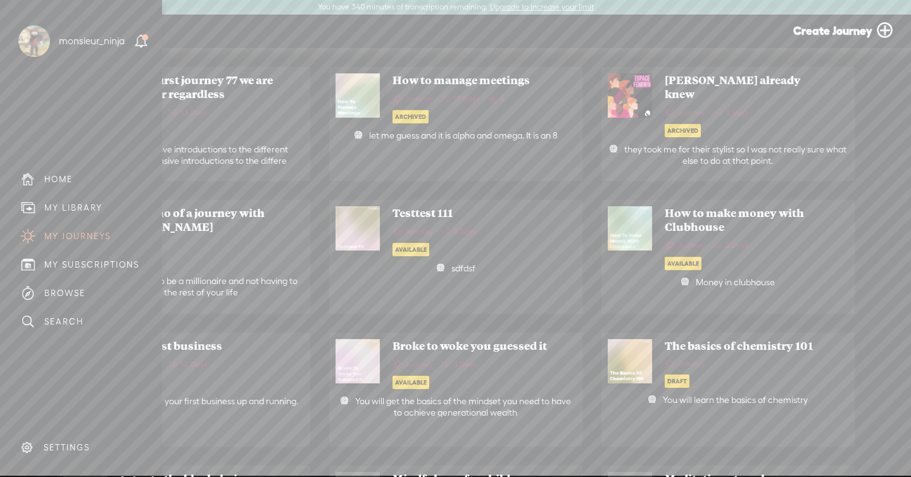
click at [94, 205] on div "MY LIBRARY" at bounding box center [73, 208] width 58 height 11
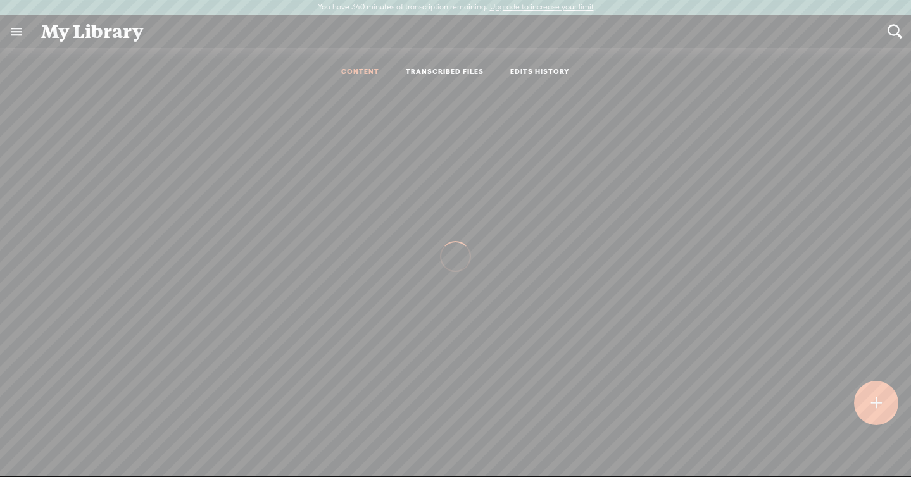
click at [432, 67] on link "TRANSCRIBED FILES" at bounding box center [445, 72] width 78 height 11
click at [435, 73] on link "TRANSCRIBED FILES" at bounding box center [445, 72] width 78 height 11
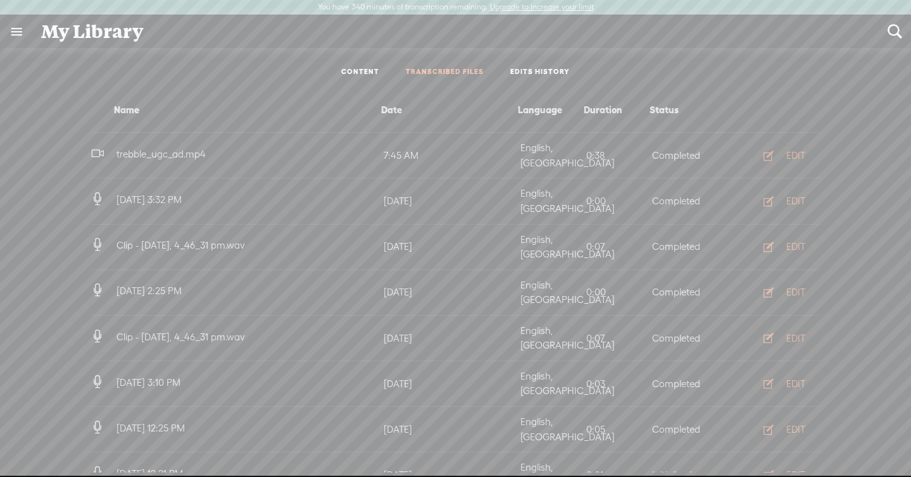
click at [788, 150] on div "EDIT" at bounding box center [796, 155] width 19 height 13
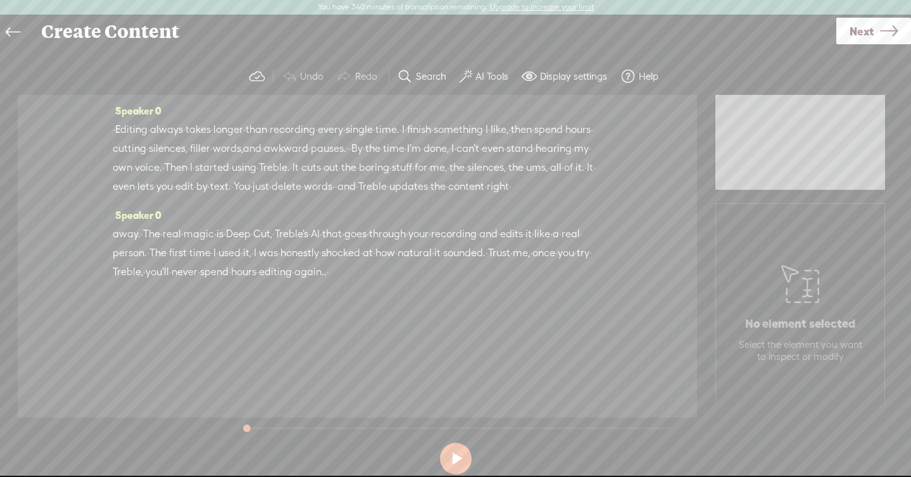
click at [231, 196] on span "text." at bounding box center [220, 186] width 21 height 19
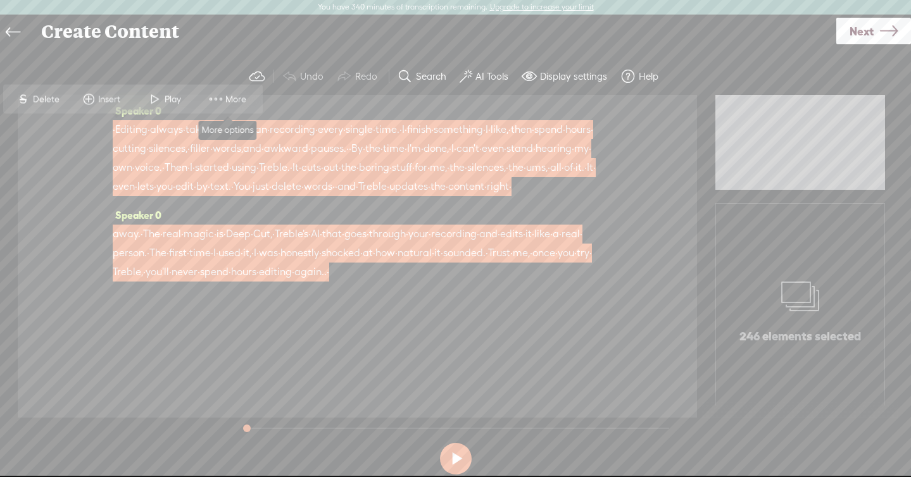
click at [223, 96] on span at bounding box center [215, 99] width 19 height 23
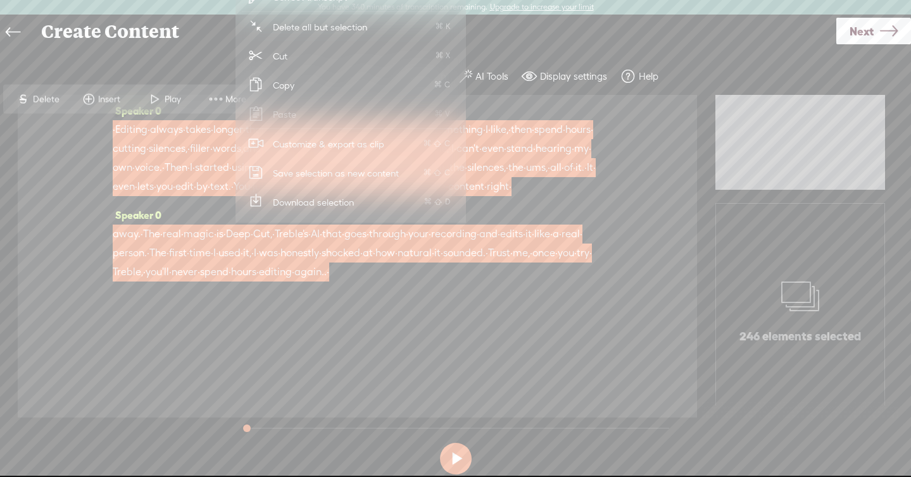
click at [305, 143] on span "Customize & export as clip" at bounding box center [328, 144] width 161 height 28
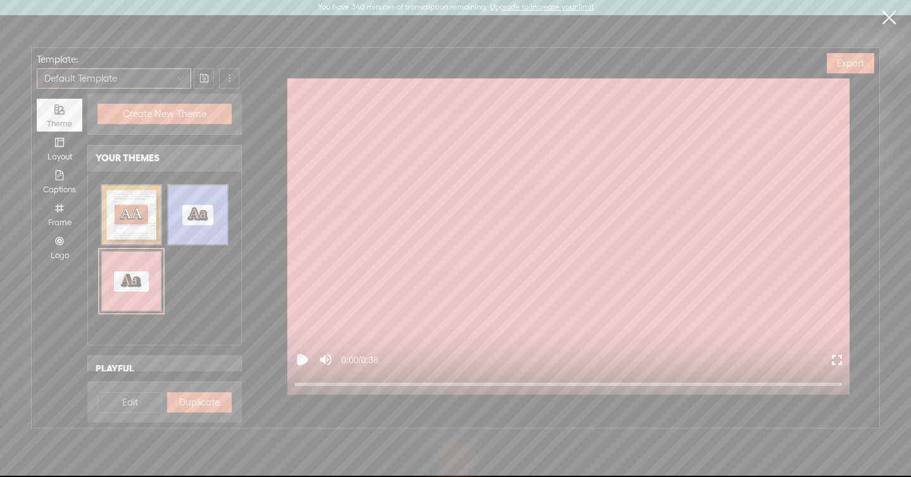
click at [127, 79] on span "Default Template" at bounding box center [113, 78] width 139 height 19
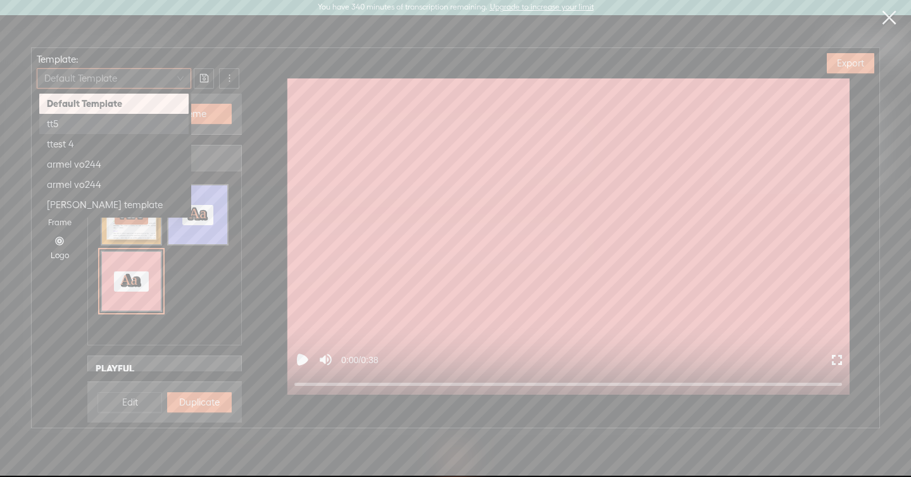
click at [259, 182] on div "0:00 / 0:38" at bounding box center [568, 237] width 623 height 317
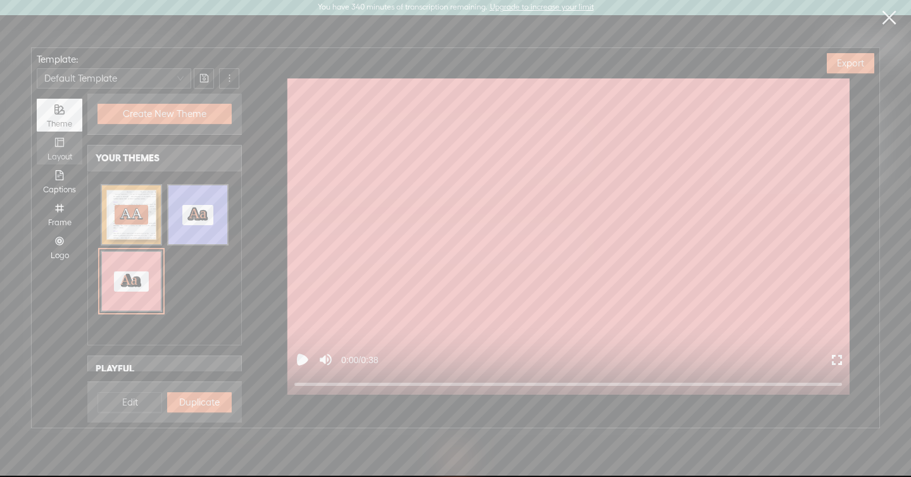
click at [69, 149] on div "Layout" at bounding box center [59, 148] width 33 height 33
click at [37, 132] on input "Layout" at bounding box center [37, 132] width 0 height 0
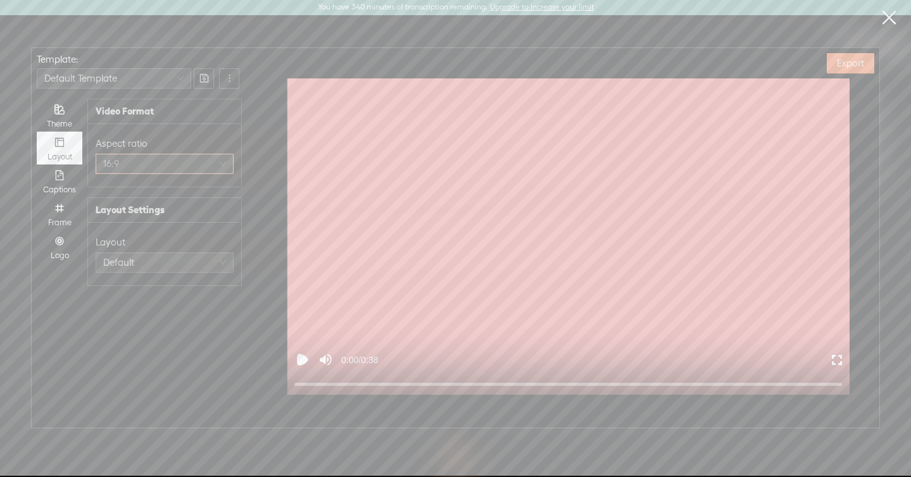
click at [158, 170] on span "16:9" at bounding box center [164, 164] width 123 height 19
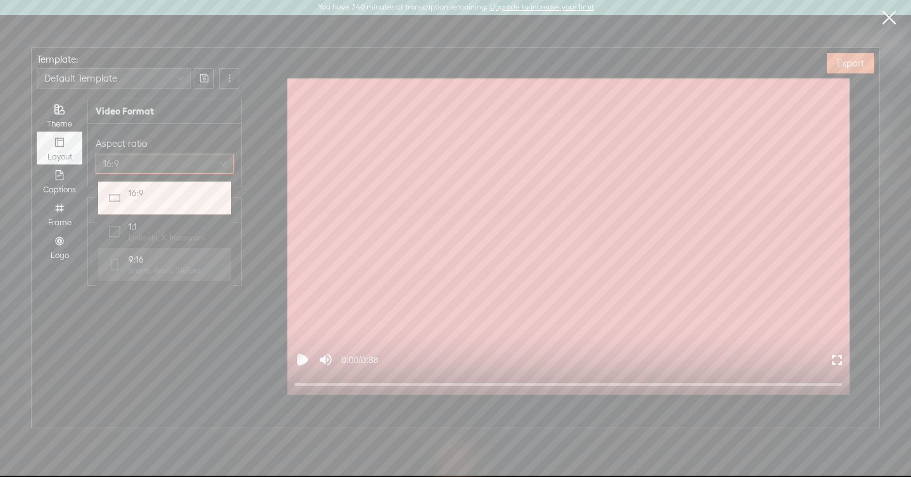
click at [136, 258] on span "9:16" at bounding box center [165, 259] width 72 height 13
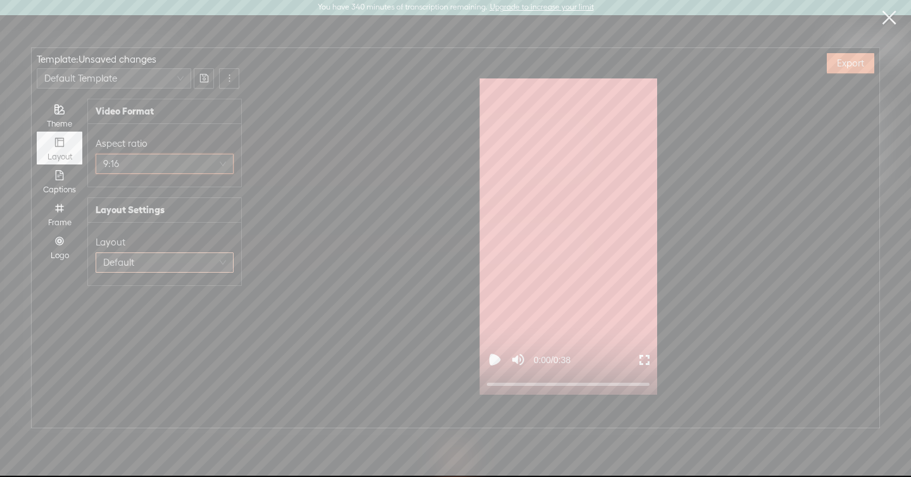
click at [140, 256] on span "Default" at bounding box center [164, 262] width 123 height 19
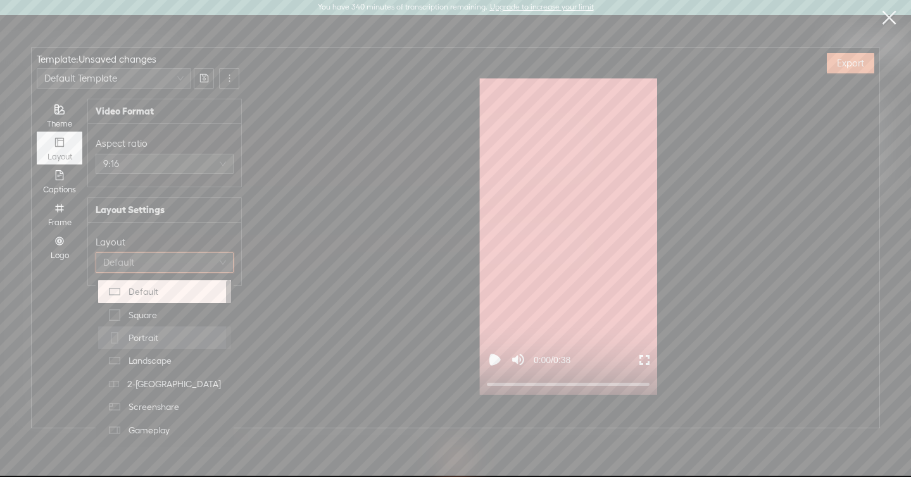
click at [148, 337] on span "Portrait" at bounding box center [144, 338] width 30 height 13
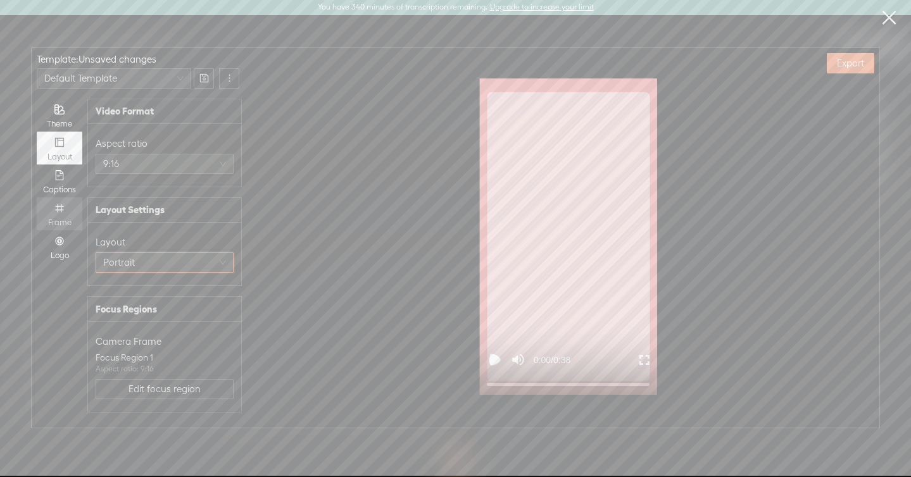
click at [60, 210] on icon "number" at bounding box center [59, 208] width 8 height 8
click at [37, 198] on input "Frame" at bounding box center [37, 198] width 0 height 0
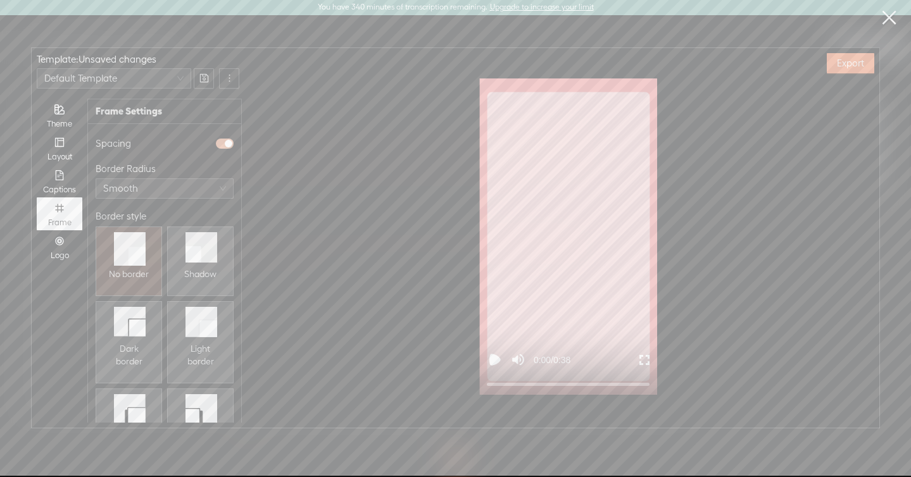
click at [218, 144] on span "button" at bounding box center [225, 144] width 18 height 10
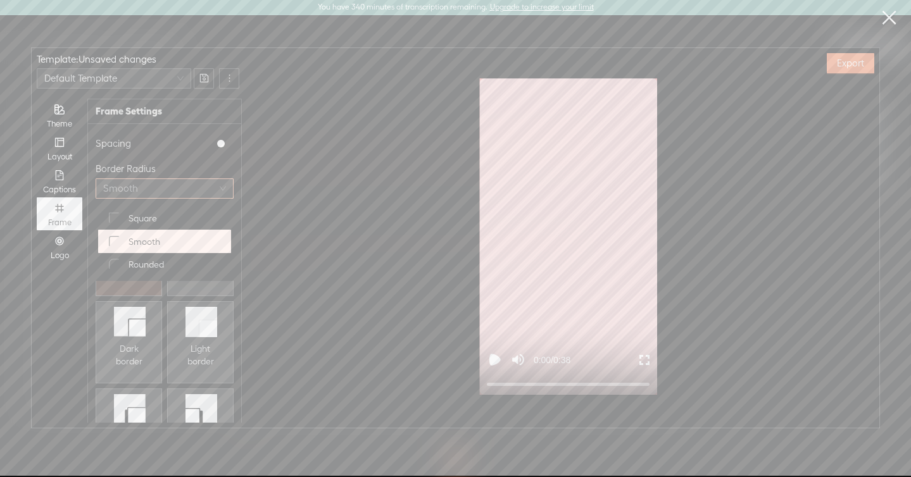
click at [149, 196] on span "Smooth" at bounding box center [164, 188] width 123 height 19
click at [144, 224] on span "Square" at bounding box center [143, 218] width 28 height 13
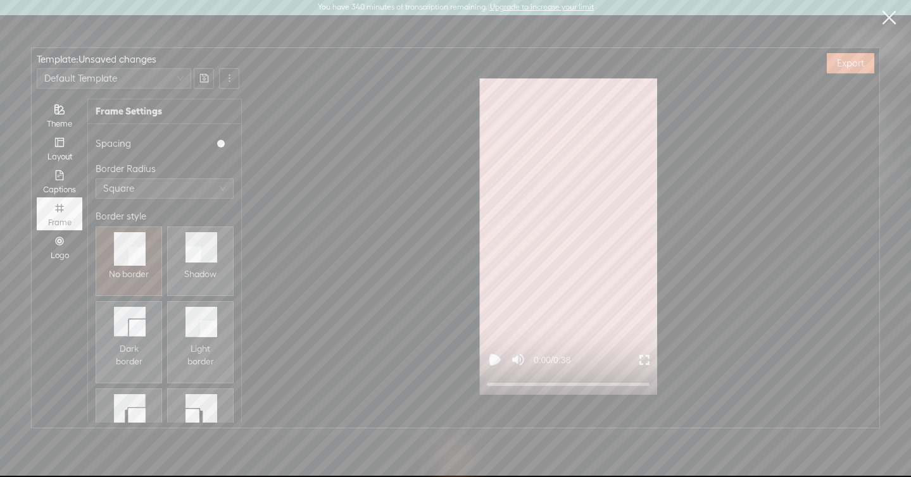
click at [495, 359] on icon "Play video" at bounding box center [495, 361] width 8 height 8
click at [629, 384] on div at bounding box center [568, 385] width 163 height 8
click at [637, 384] on div at bounding box center [568, 385] width 163 height 8
click at [60, 139] on icon "layout" at bounding box center [59, 142] width 10 height 10
click at [37, 132] on input "Layout" at bounding box center [37, 132] width 0 height 0
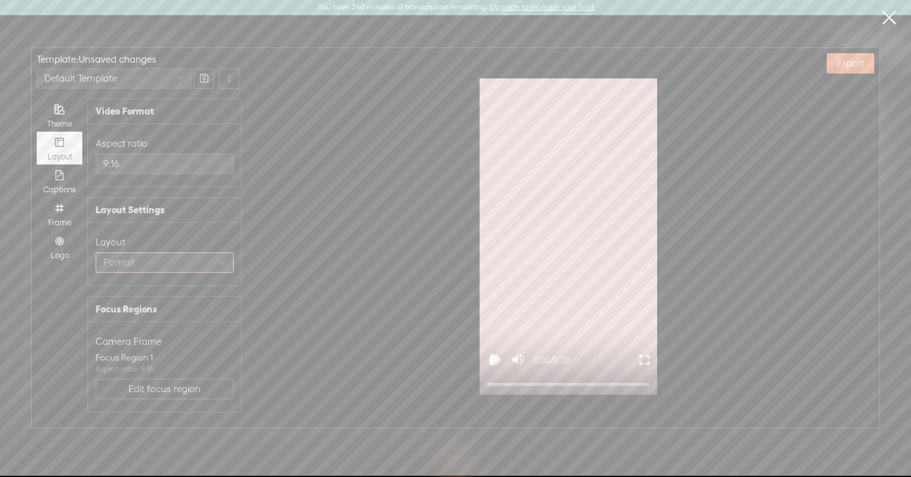
click at [148, 260] on span "Portrait" at bounding box center [164, 262] width 123 height 19
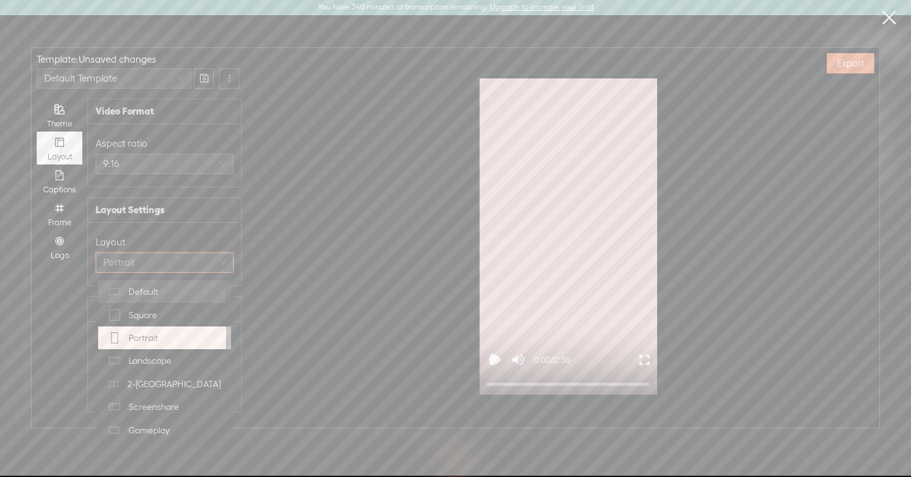
click at [148, 296] on span "Default" at bounding box center [144, 292] width 30 height 13
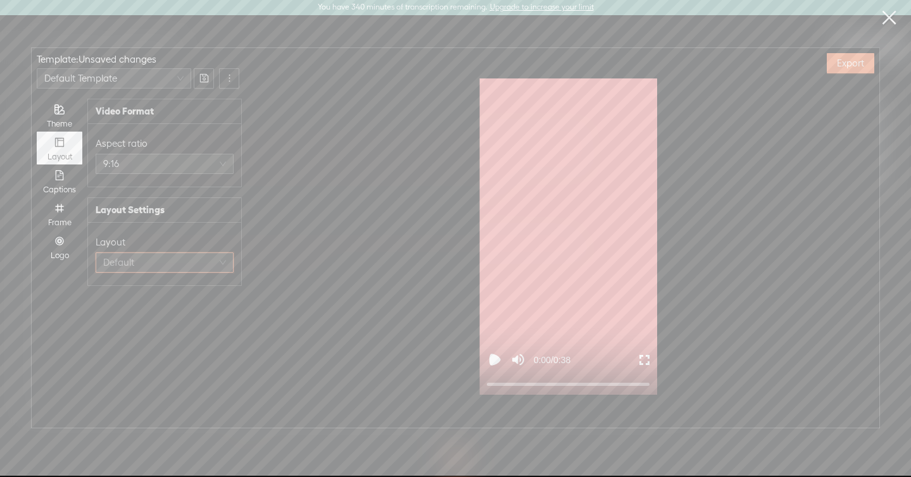
click at [139, 258] on span "Default" at bounding box center [164, 262] width 123 height 19
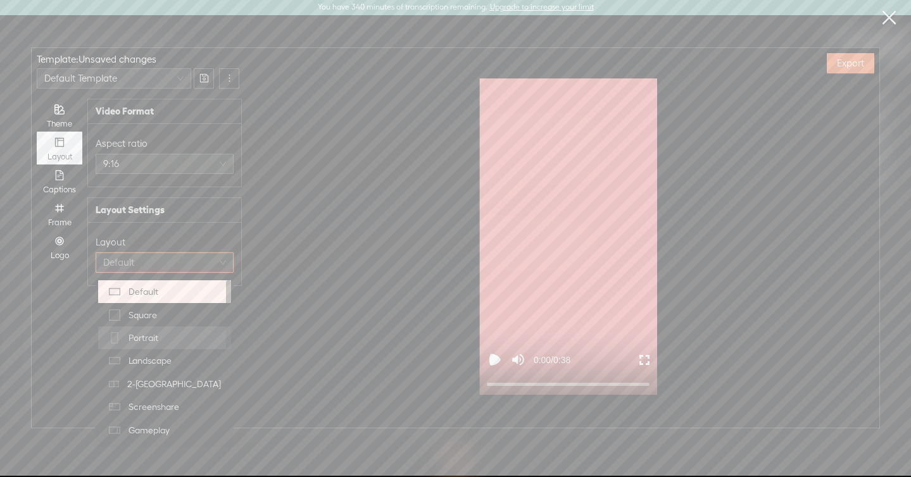
click at [153, 338] on span "Portrait" at bounding box center [144, 338] width 30 height 13
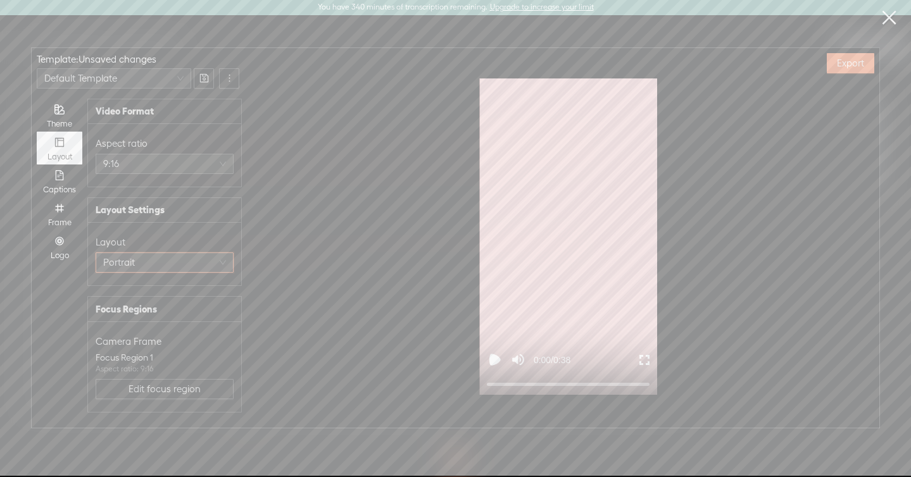
click at [888, 17] on link at bounding box center [889, 17] width 32 height 35
